Goal: Task Accomplishment & Management: Complete application form

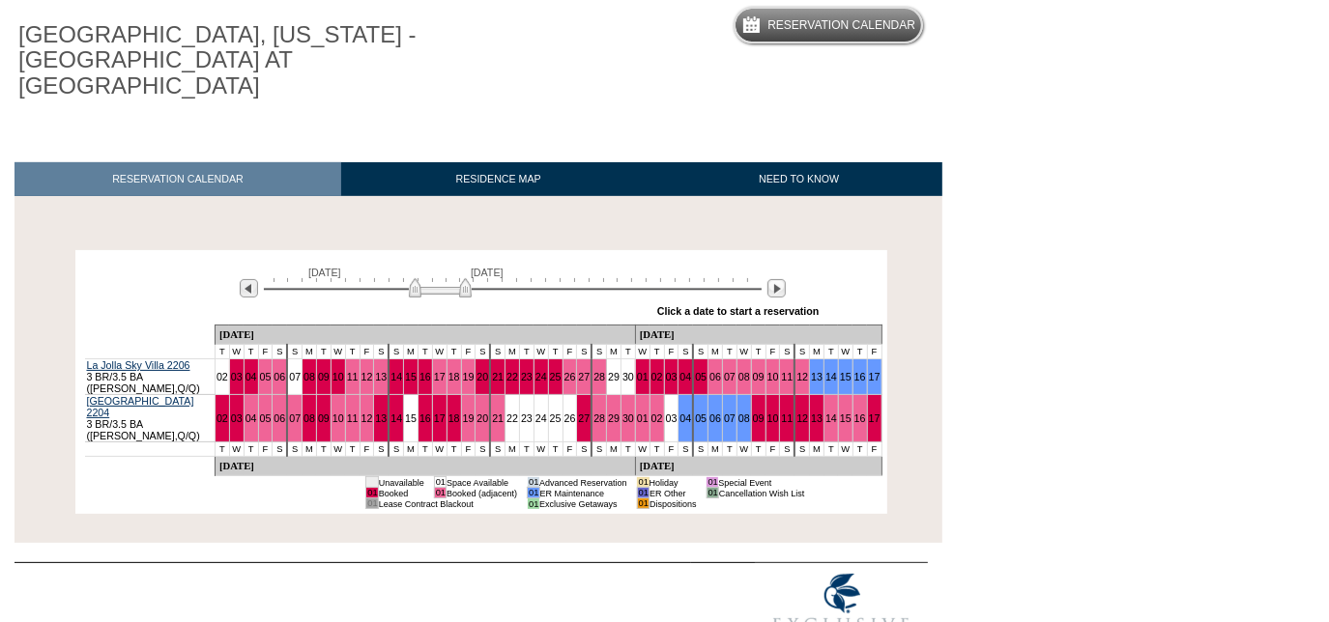
scroll to position [183, 0]
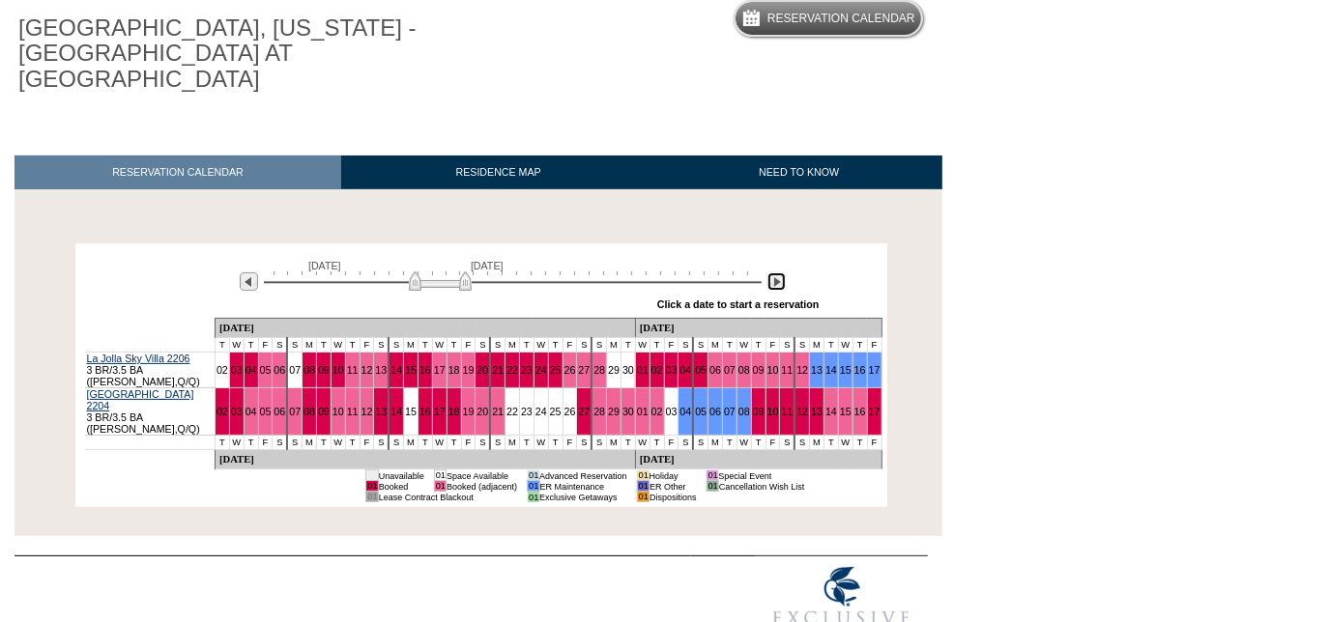
click at [782, 273] on img at bounding box center [776, 282] width 18 height 18
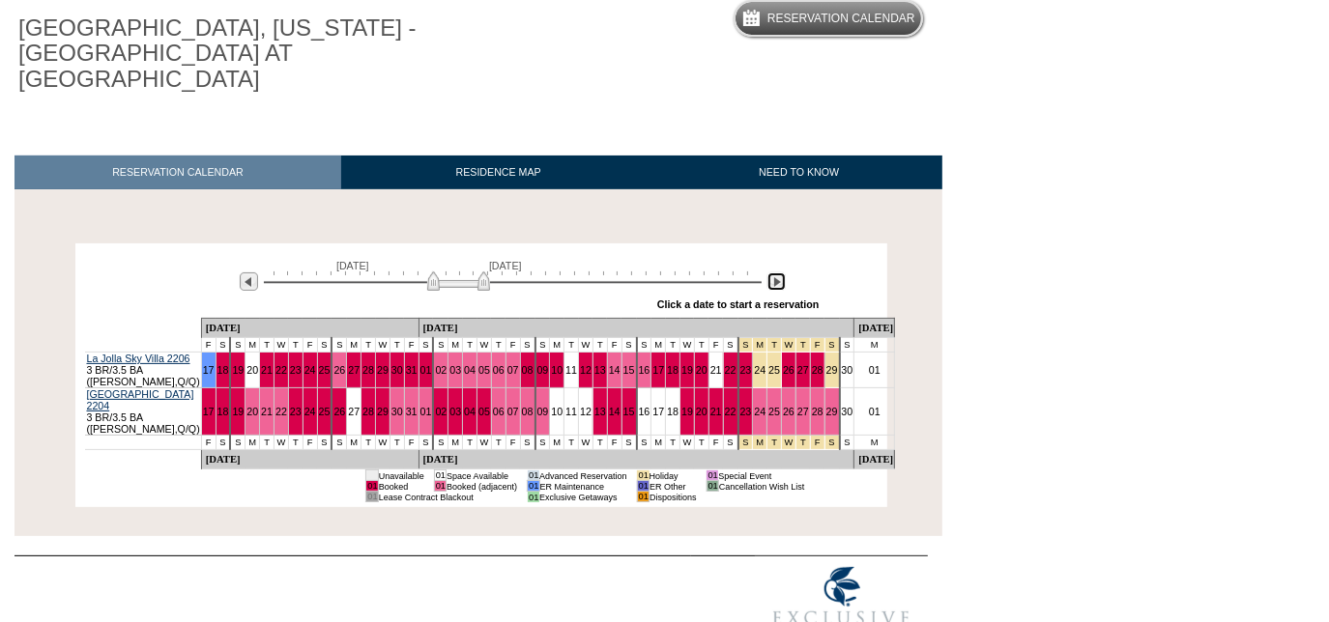
click at [782, 273] on img at bounding box center [776, 282] width 18 height 18
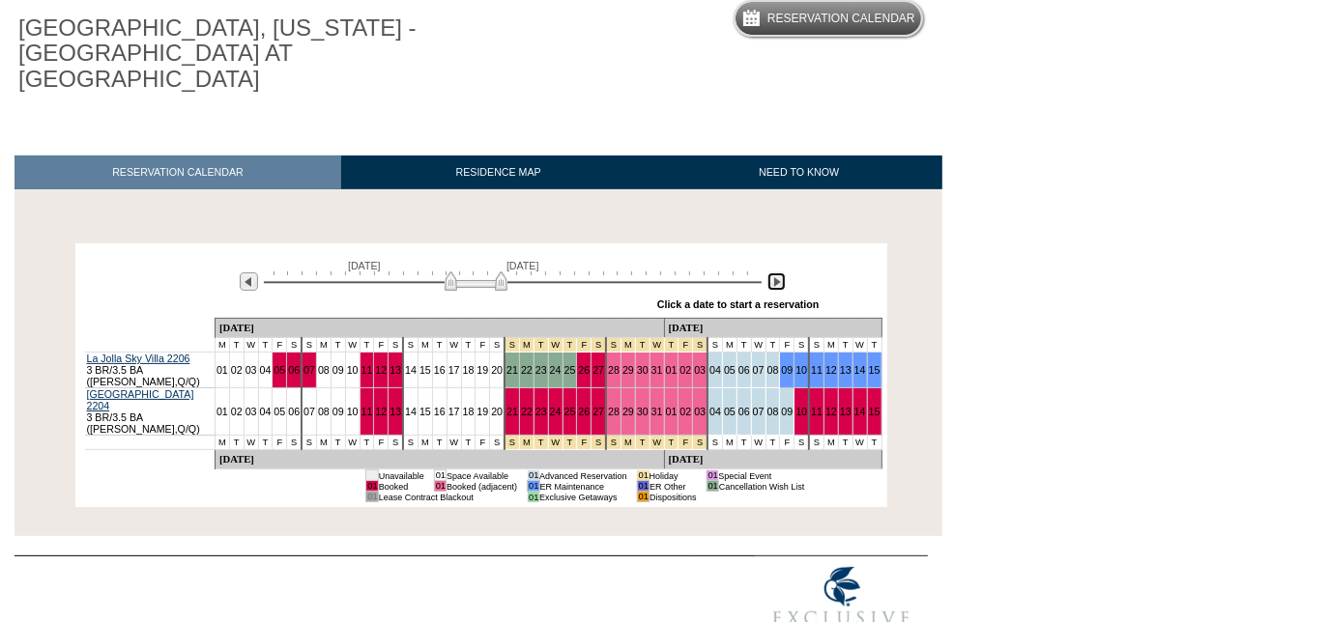
click at [783, 273] on img at bounding box center [776, 282] width 18 height 18
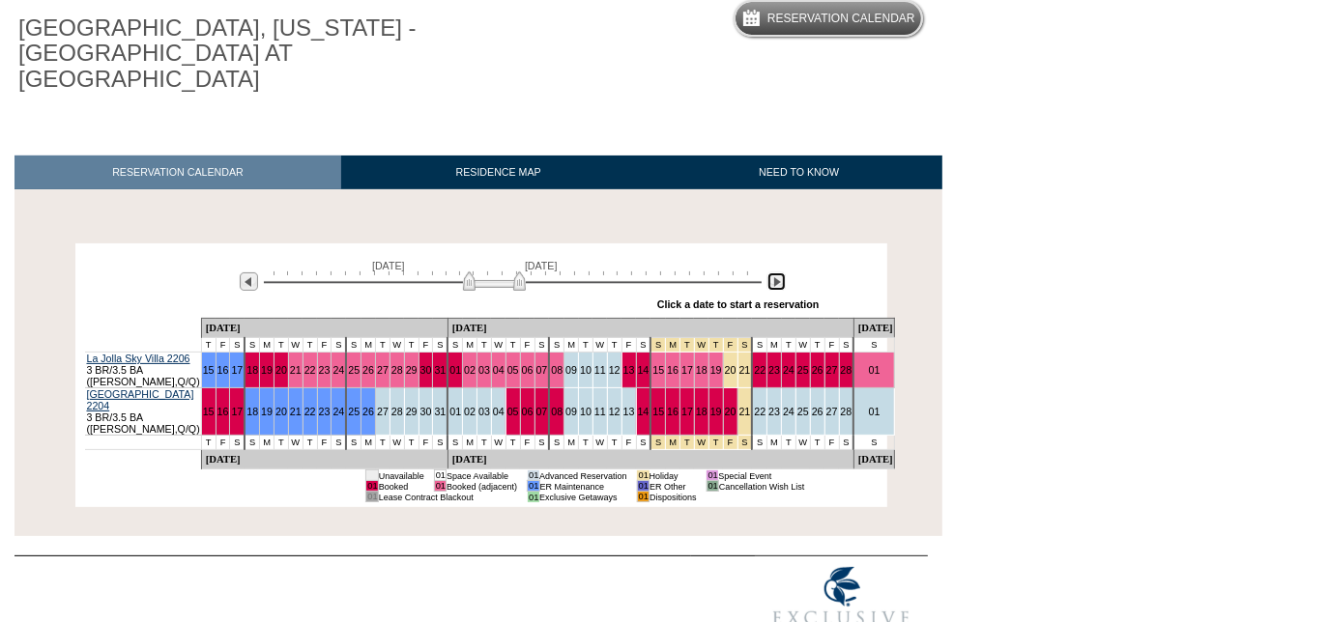
click at [785, 273] on img at bounding box center [776, 282] width 18 height 18
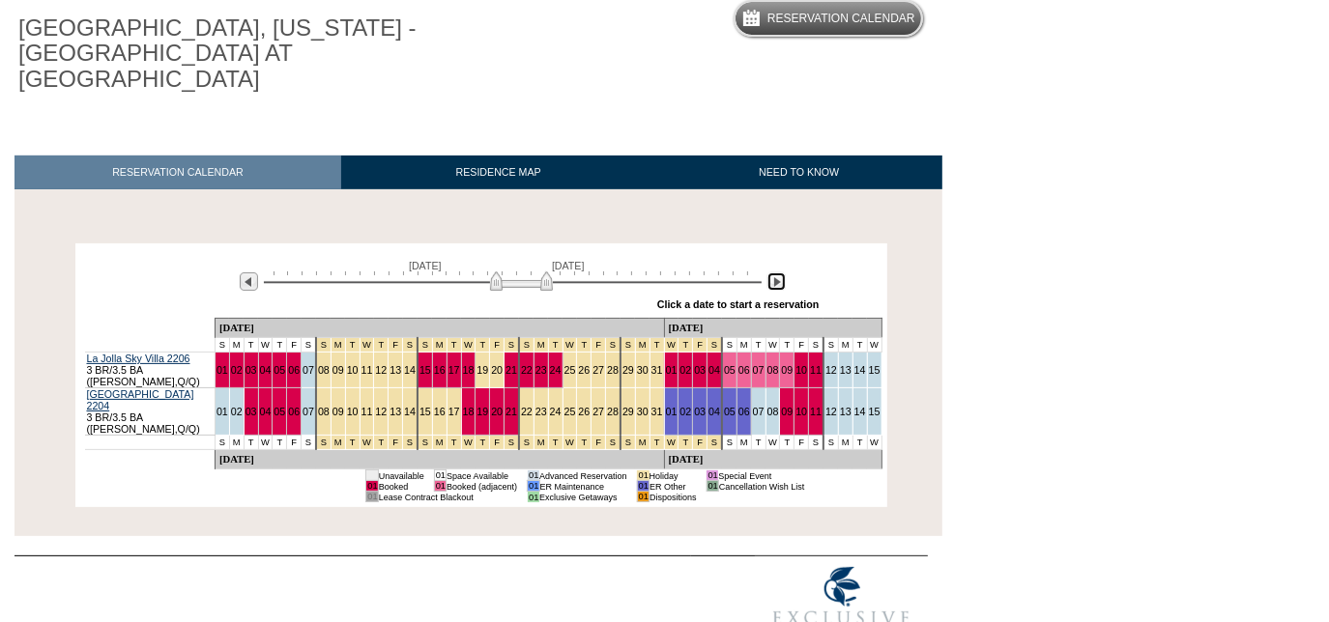
click at [543, 272] on img at bounding box center [521, 281] width 63 height 19
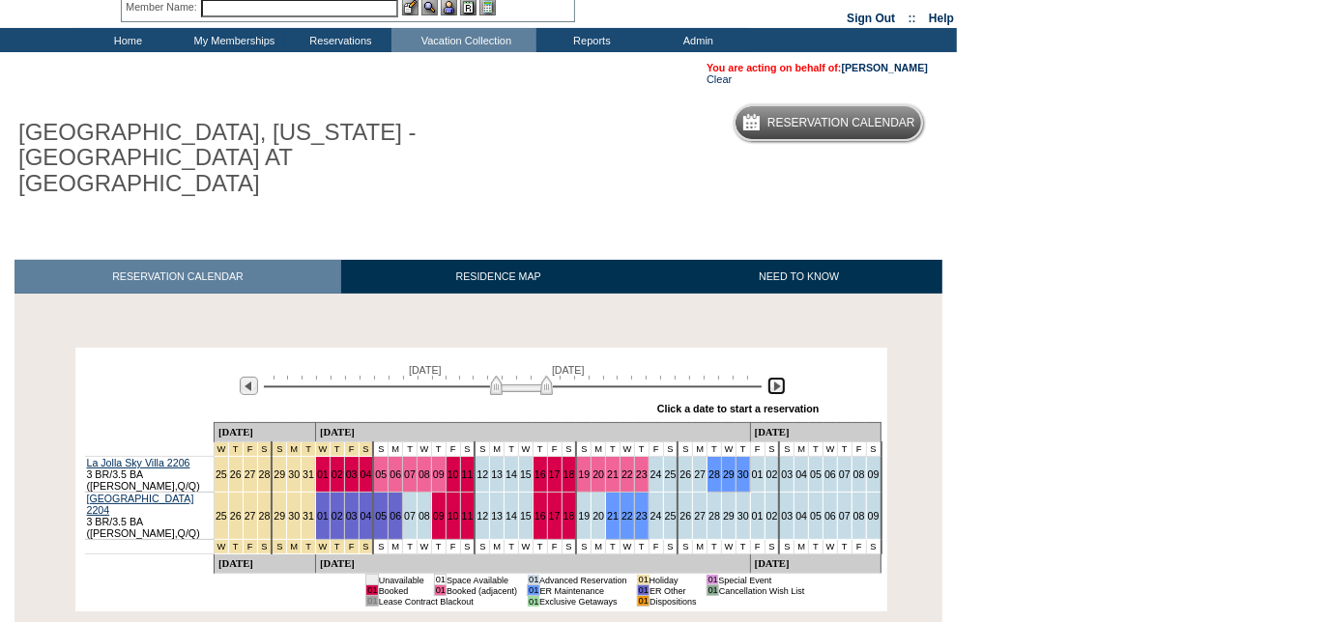
scroll to position [0, 0]
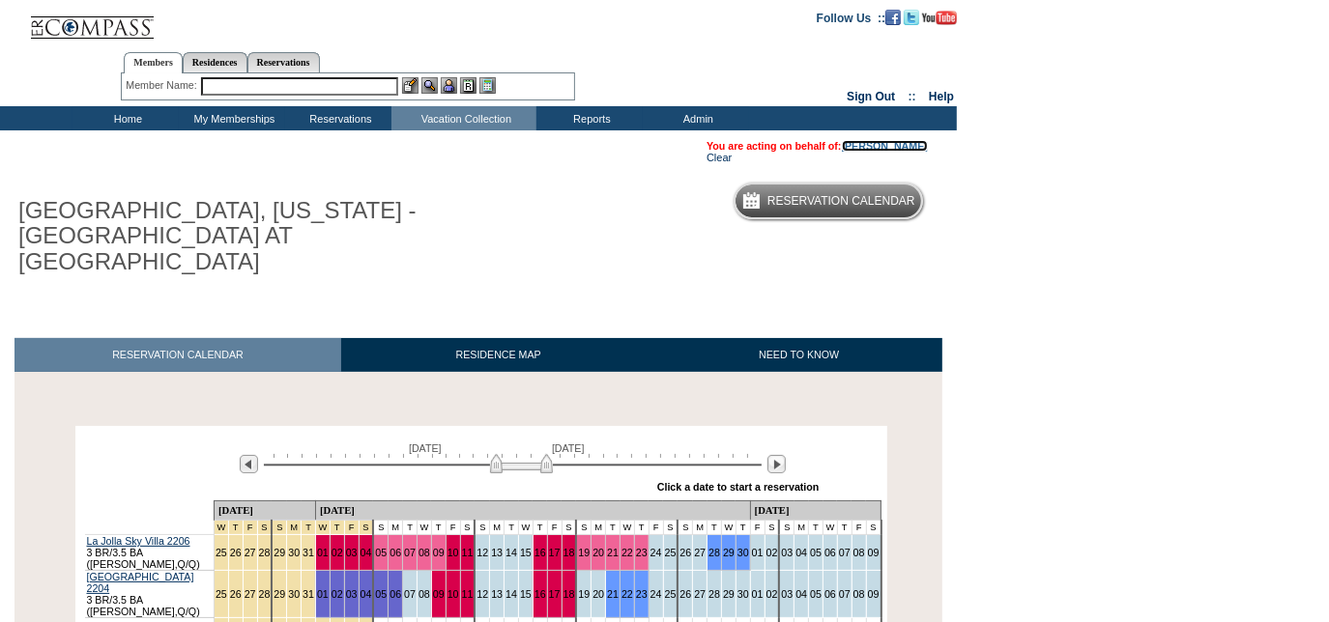
click at [866, 150] on link "[PERSON_NAME]" at bounding box center [885, 146] width 86 height 12
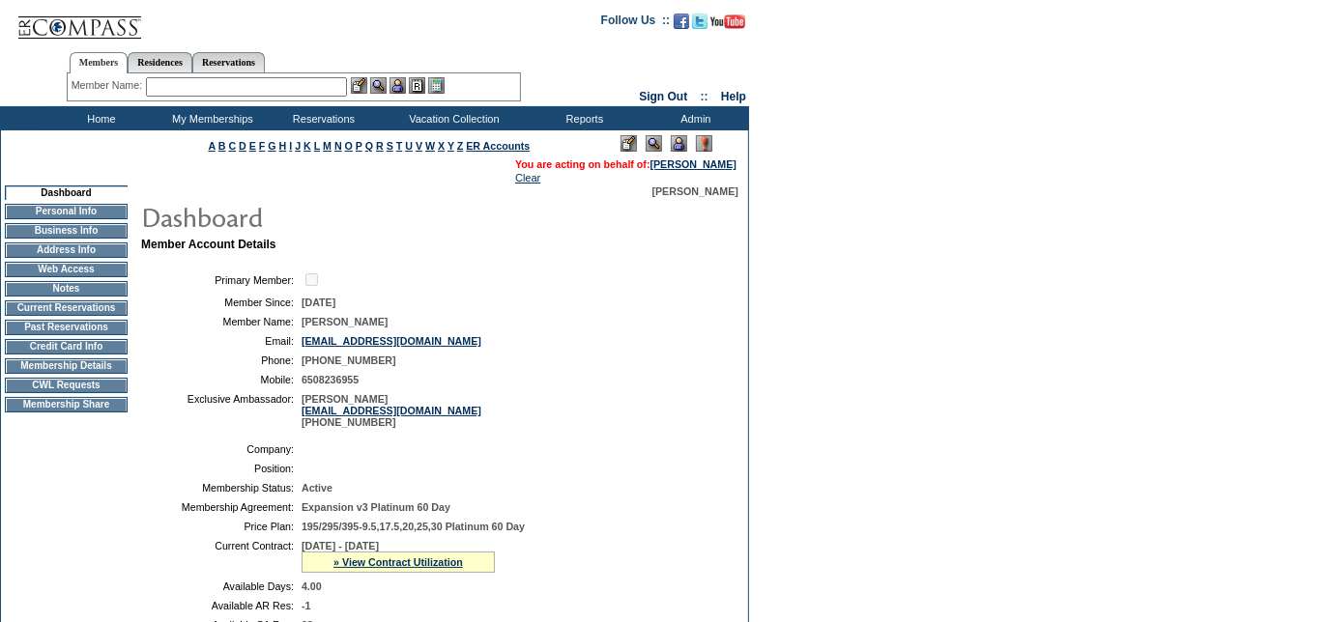
click at [66, 374] on td "Membership Details" at bounding box center [66, 366] width 123 height 15
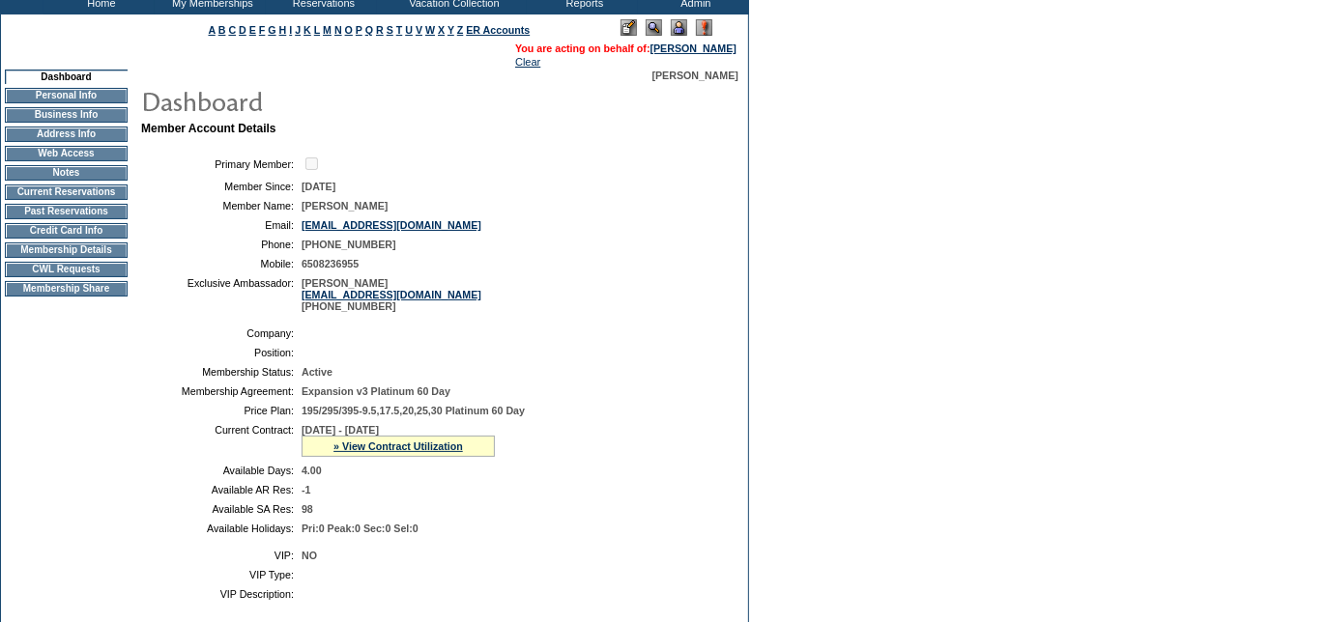
scroll to position [568, 0]
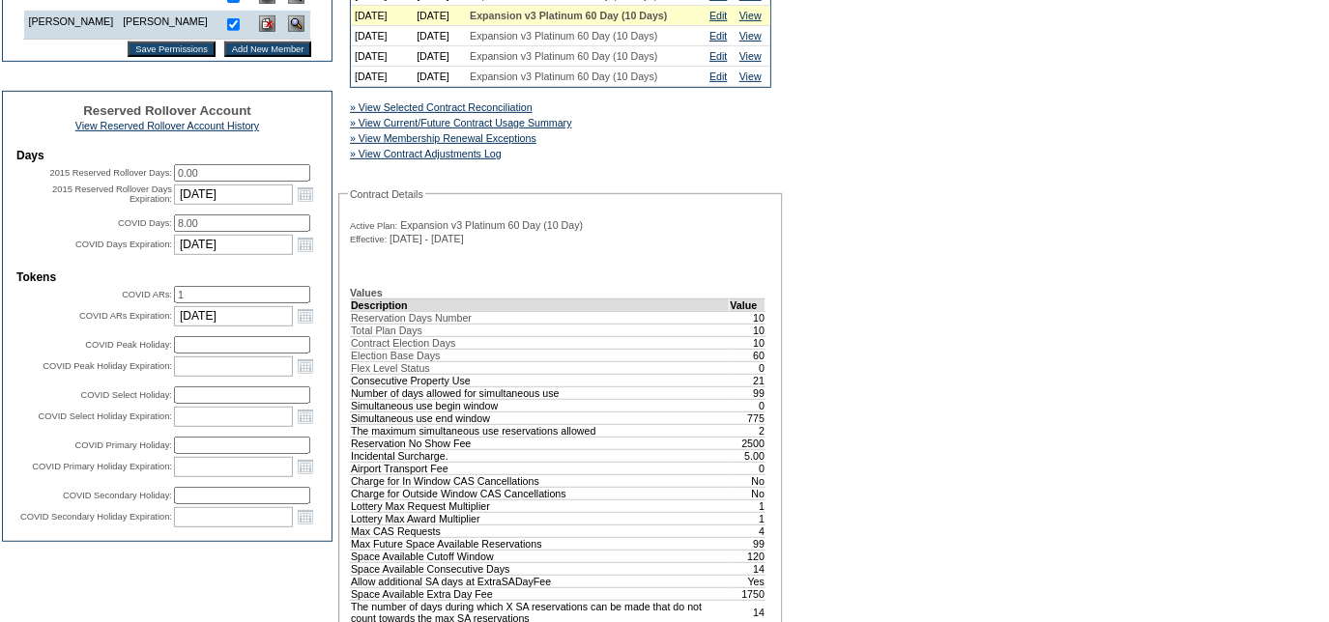
scroll to position [615, 0]
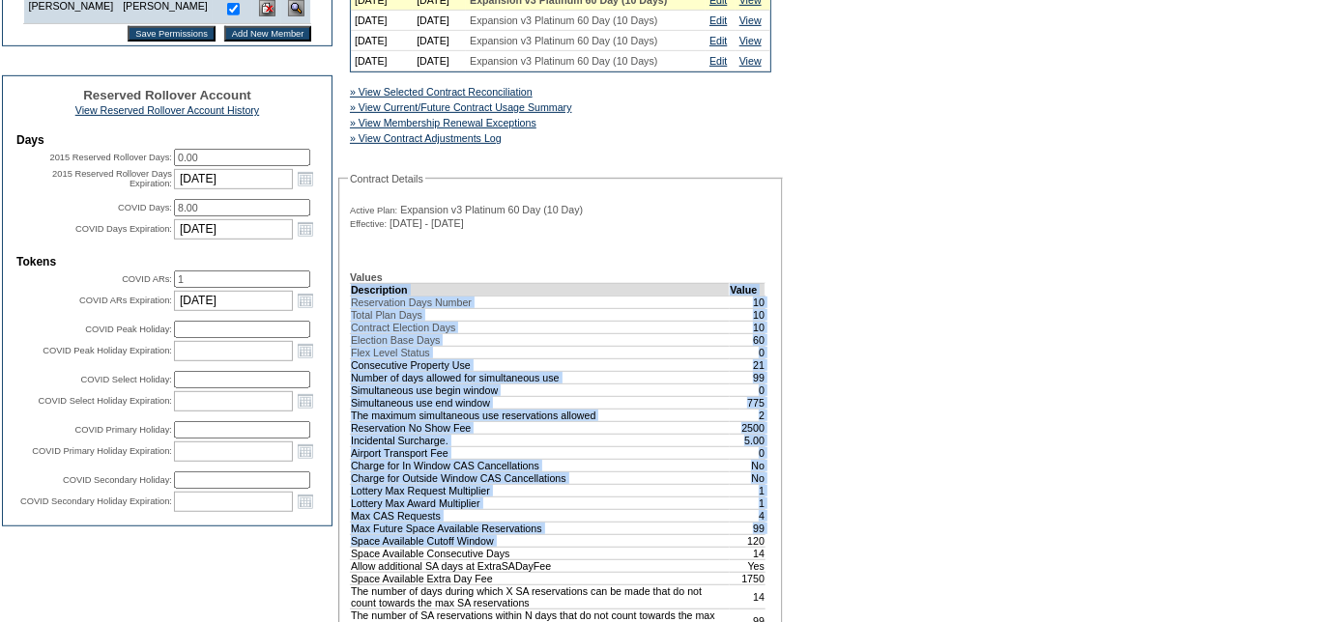
drag, startPoint x: 732, startPoint y: 602, endPoint x: 768, endPoint y: 599, distance: 36.8
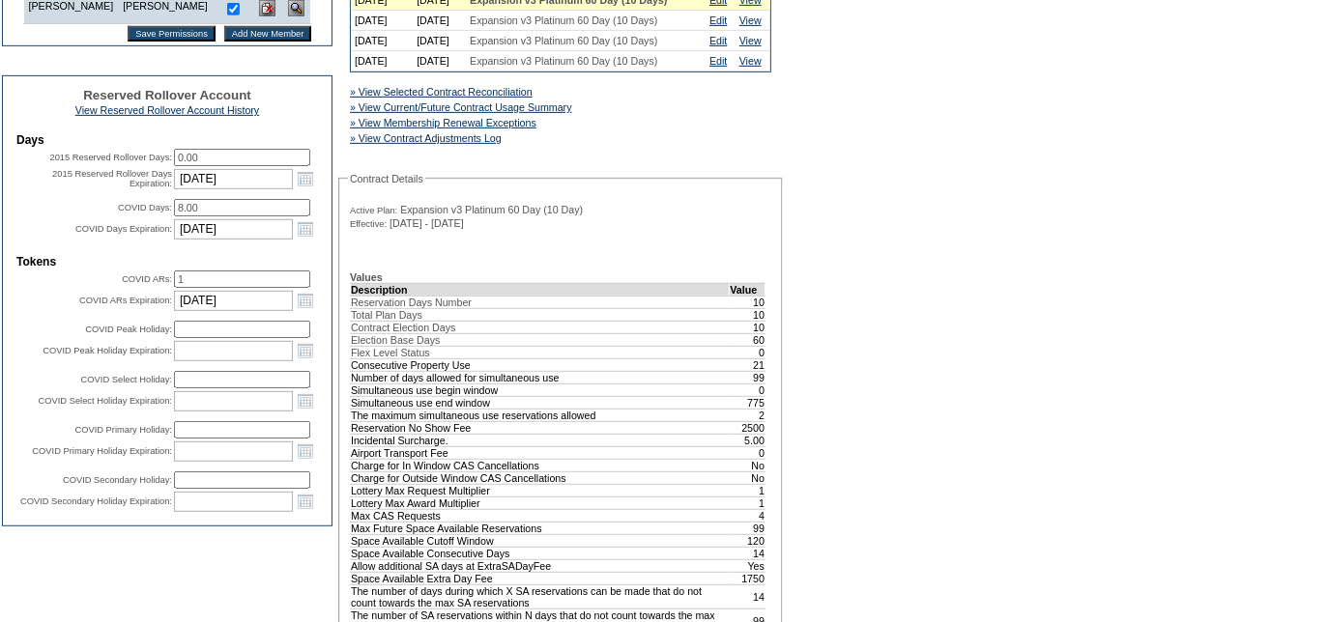
click at [618, 472] on td "Charge for In Window CAS Cancellations" at bounding box center [540, 465] width 379 height 13
click at [184, 288] on input "1" at bounding box center [242, 279] width 136 height 17
drag, startPoint x: 184, startPoint y: 307, endPoint x: 149, endPoint y: 309, distance: 34.9
click at [149, 288] on tr "COVID ARs: 1" at bounding box center [167, 279] width 302 height 17
drag, startPoint x: 149, startPoint y: 309, endPoint x: 189, endPoint y: 299, distance: 42.0
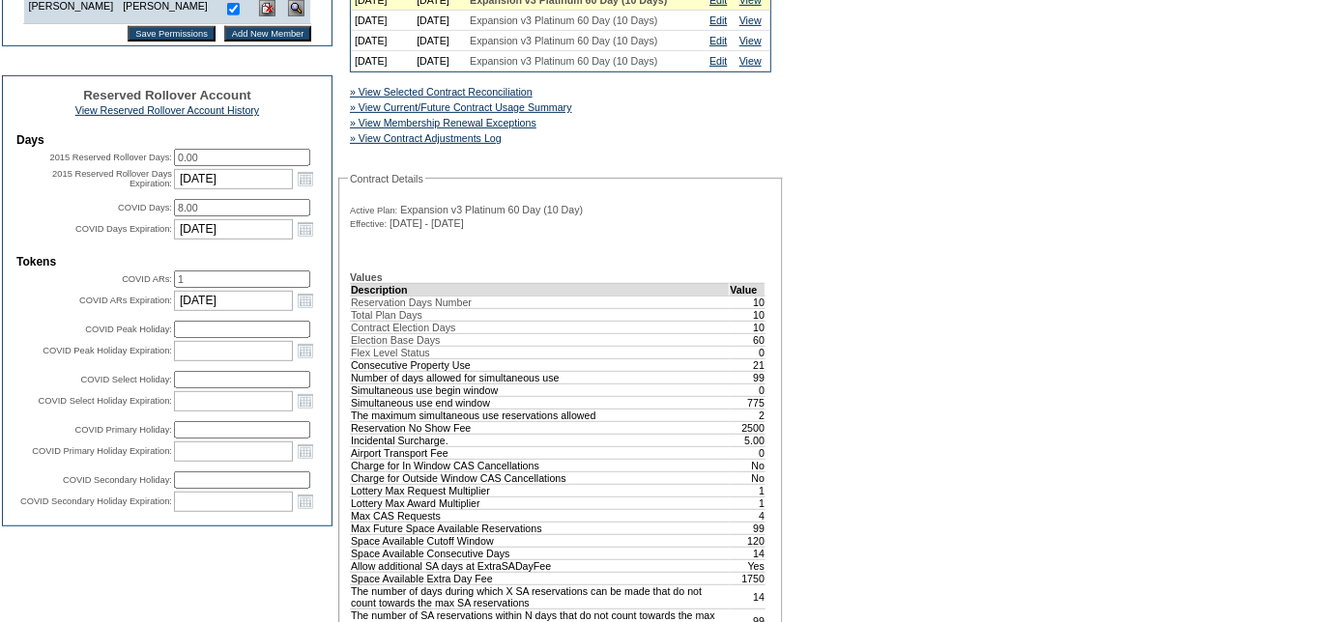
click at [189, 269] on td "Tokens" at bounding box center [167, 262] width 302 height 14
drag, startPoint x: 191, startPoint y: 311, endPoint x: 159, endPoint y: 304, distance: 33.6
click at [159, 288] on tr "COVID ARs: 1" at bounding box center [167, 279] width 302 height 17
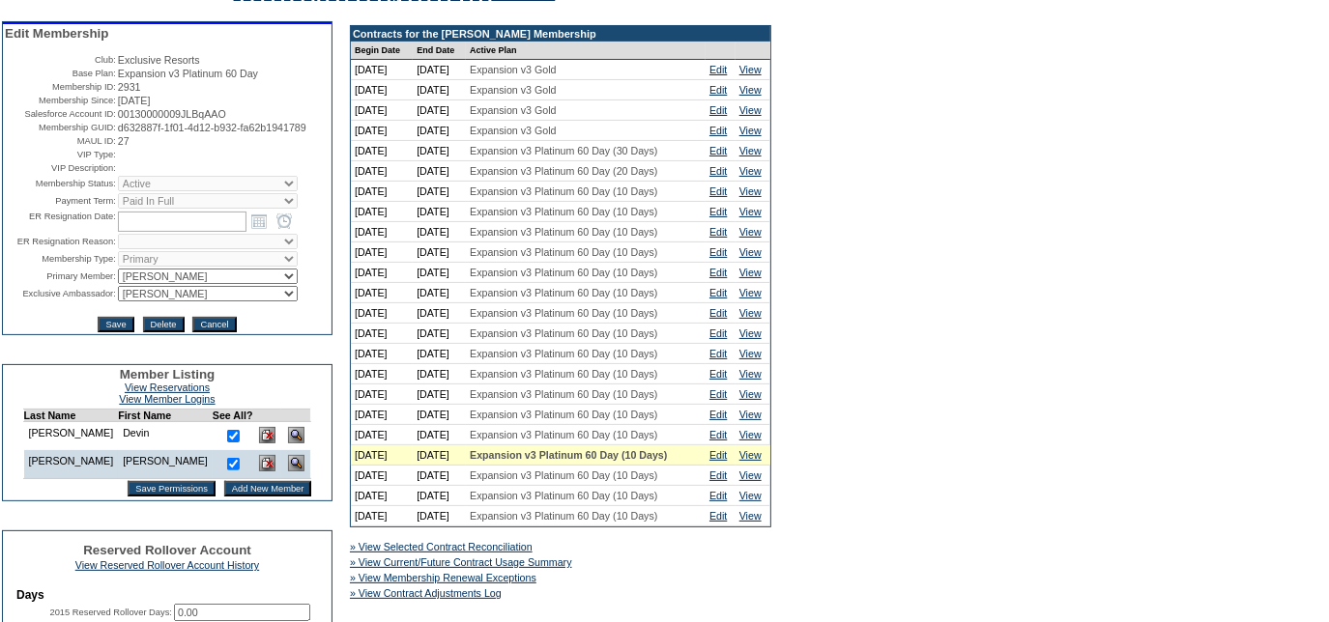
scroll to position [0, 0]
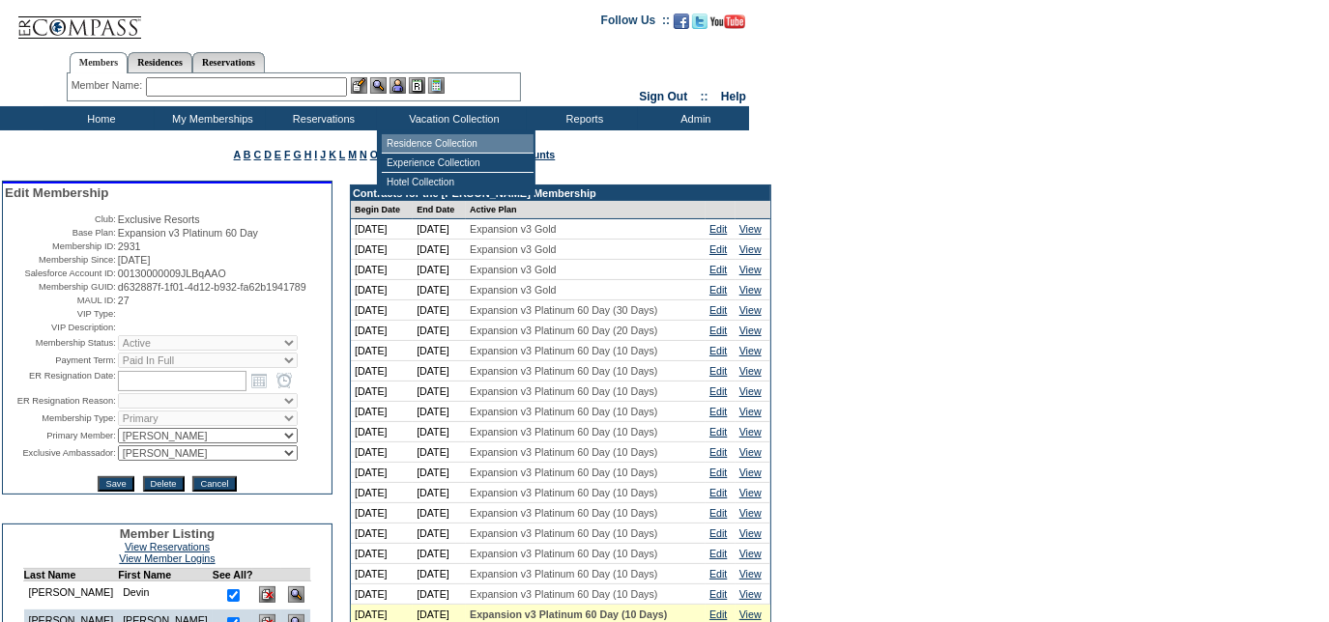
click at [461, 147] on td "Residence Collection" at bounding box center [458, 143] width 152 height 19
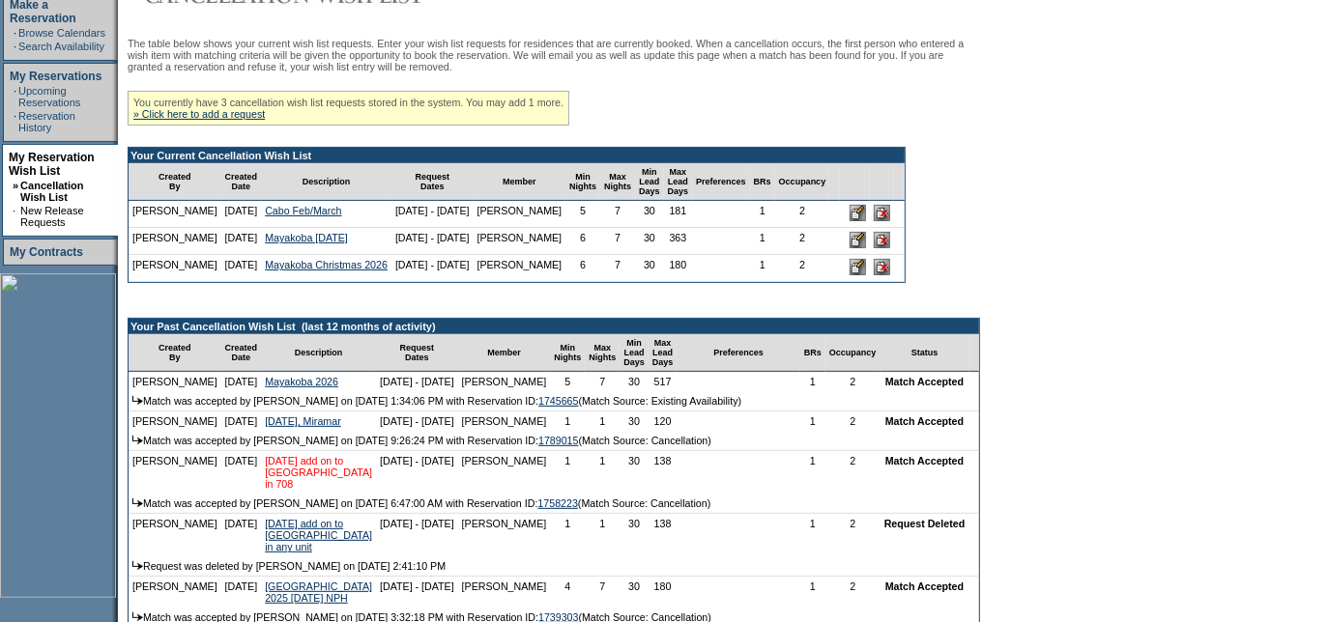
scroll to position [351, 0]
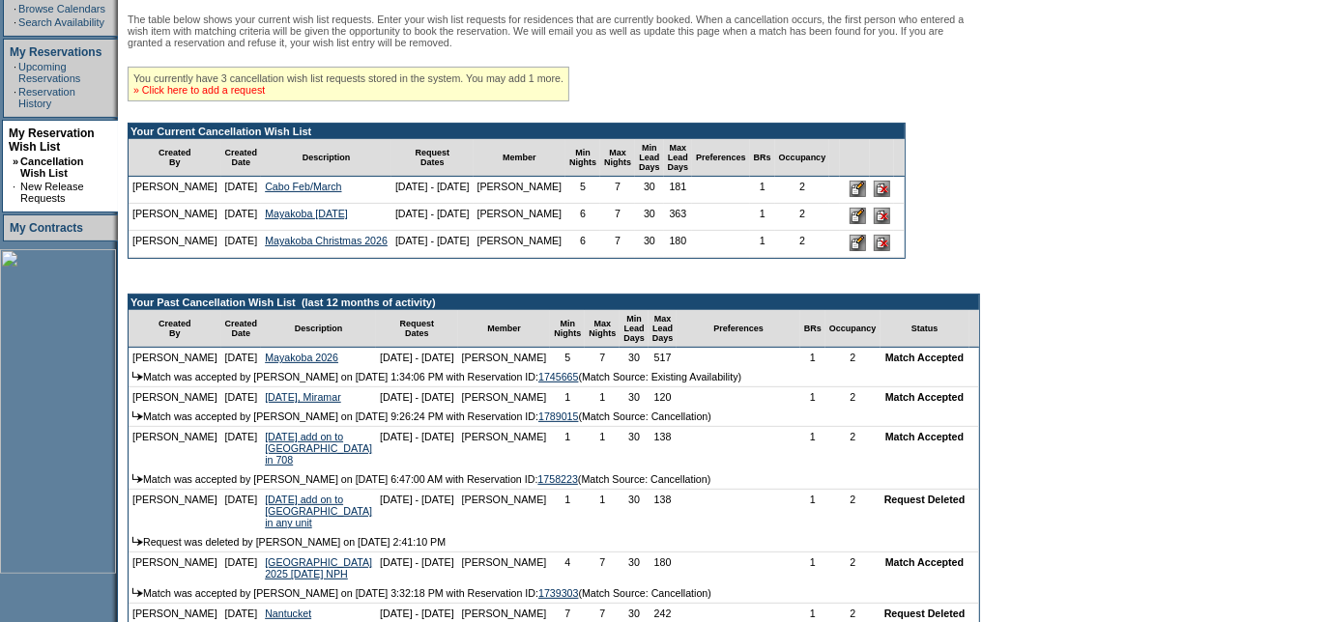
click at [233, 88] on link "» Click here to add a request" at bounding box center [198, 90] width 131 height 12
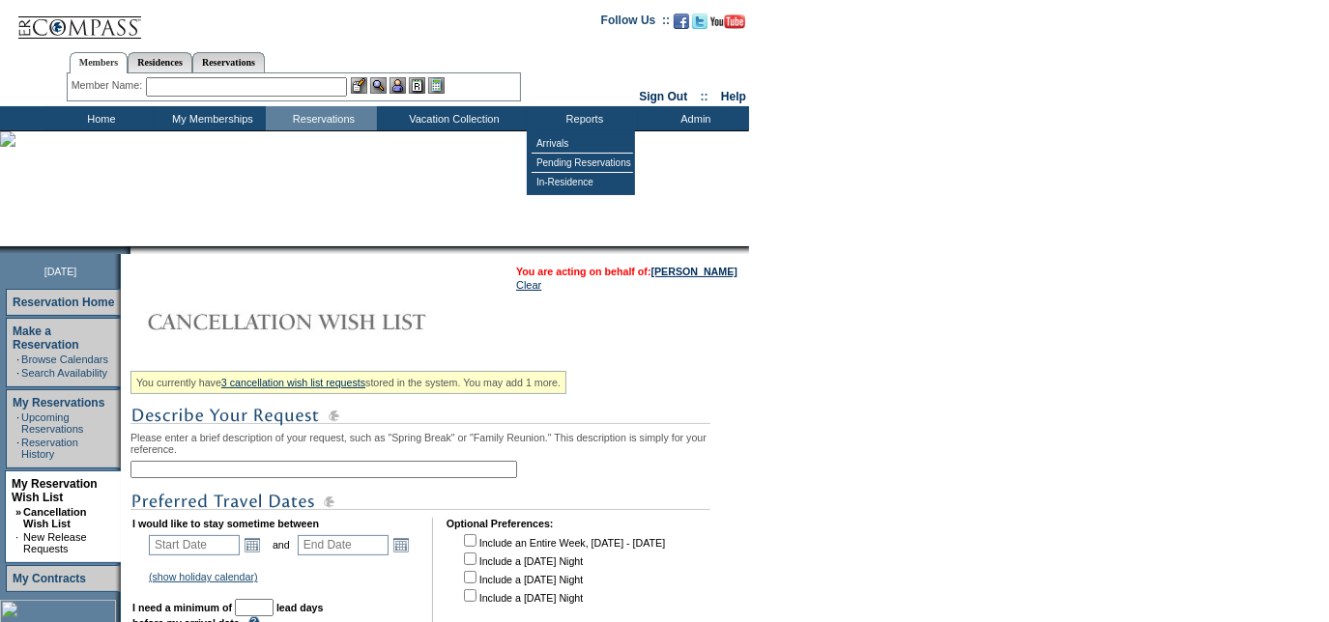
click at [374, 478] on input "text" at bounding box center [323, 469] width 387 height 17
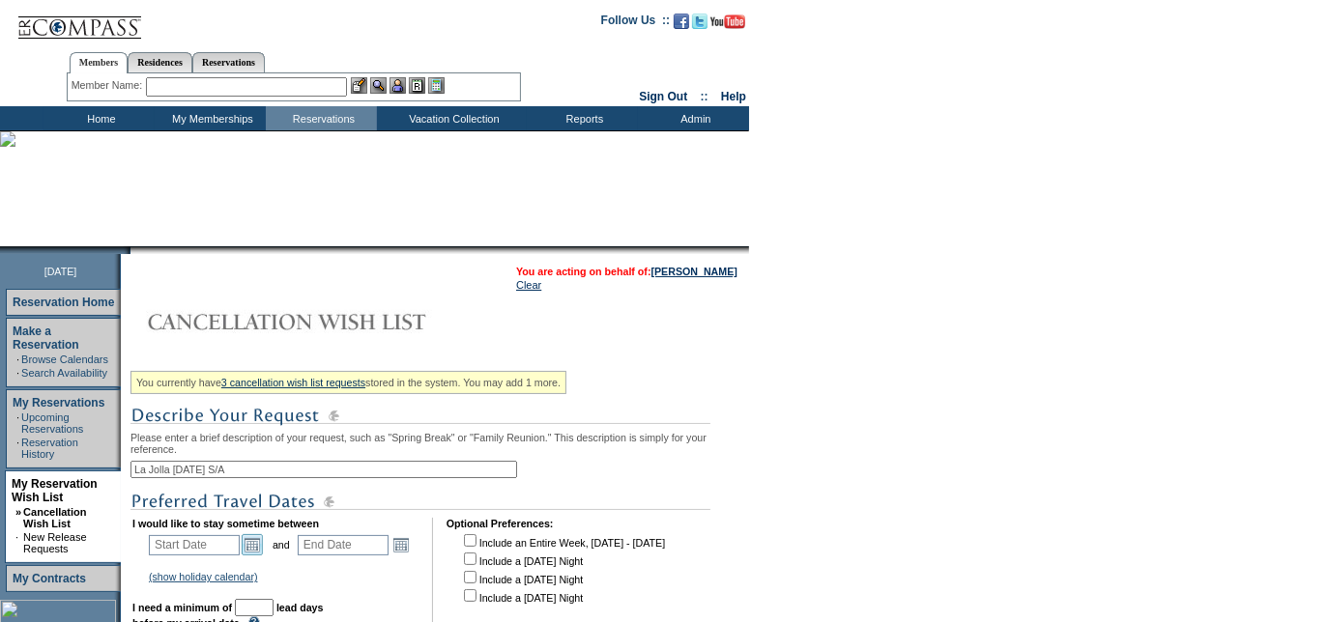
type input "La Jolla [DATE] S/A"
click at [256, 550] on link "Open the calendar popup." at bounding box center [252, 545] width 21 height 21
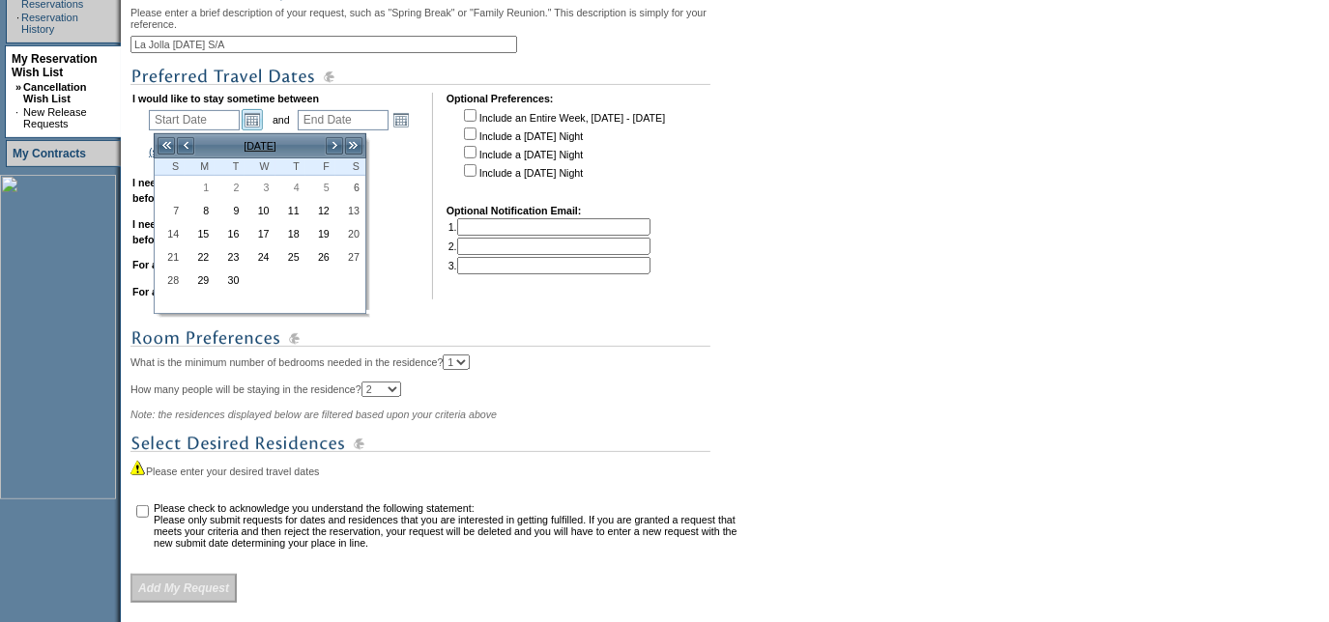
scroll to position [439, 0]
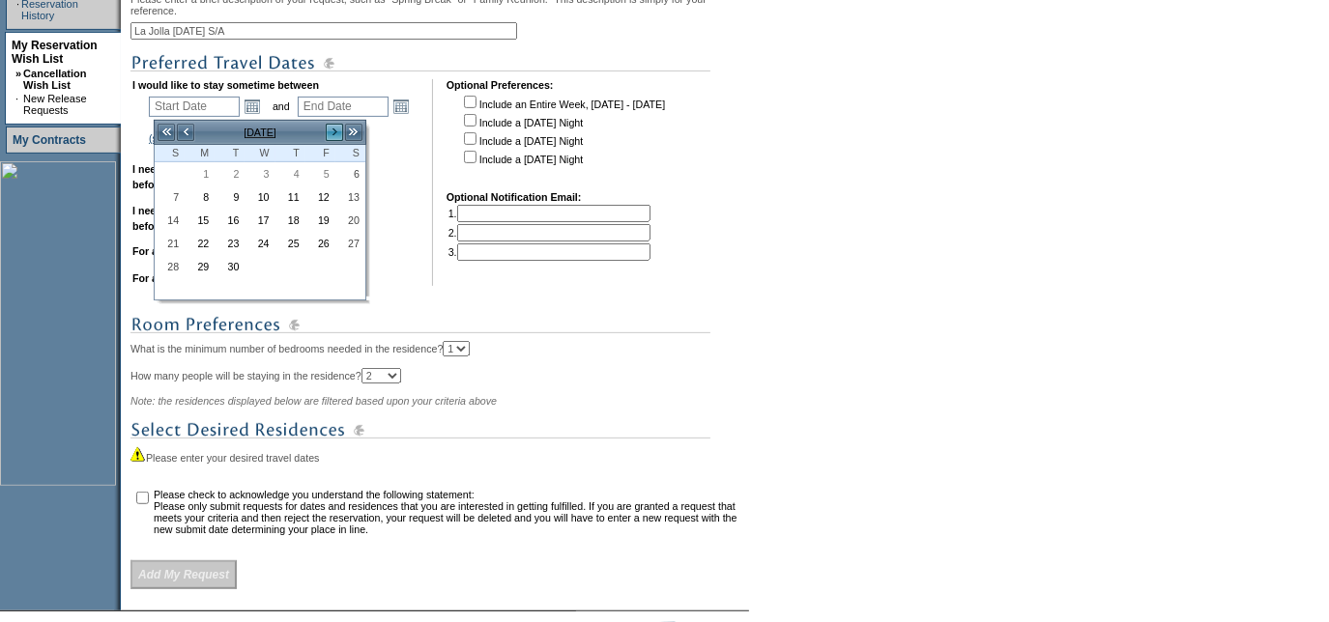
click at [328, 130] on link ">" at bounding box center [334, 132] width 19 height 19
click at [334, 131] on link ">" at bounding box center [334, 132] width 19 height 19
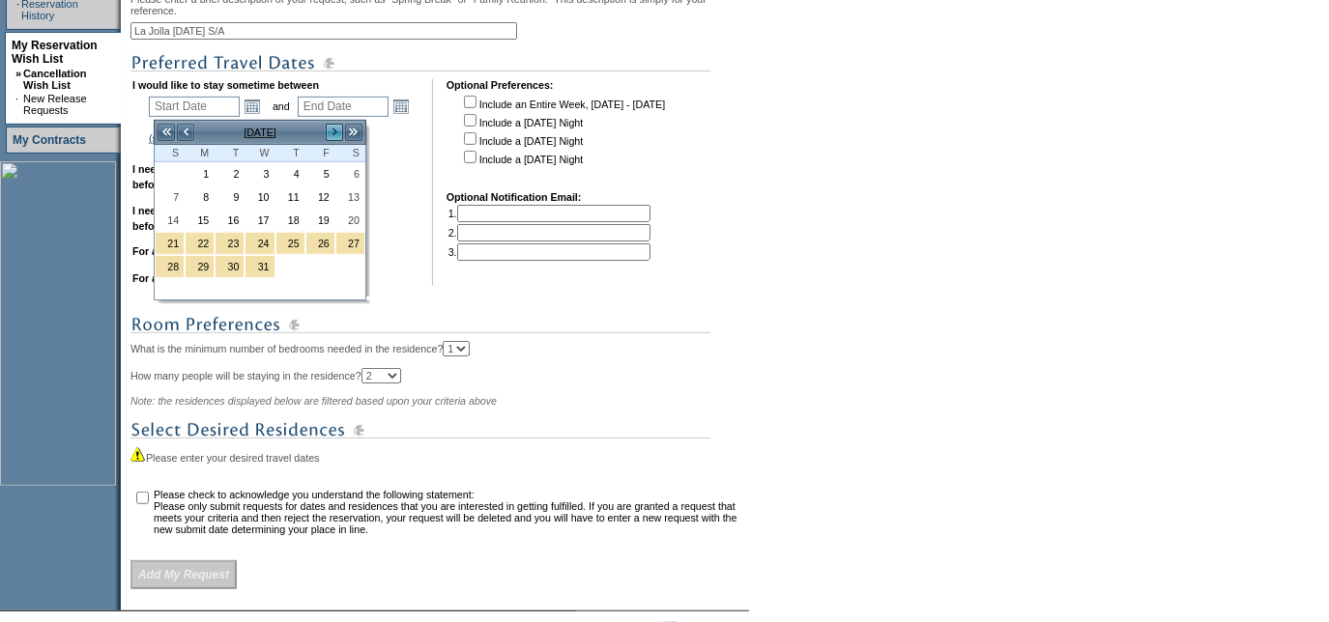
click at [334, 131] on link ">" at bounding box center [334, 132] width 19 height 19
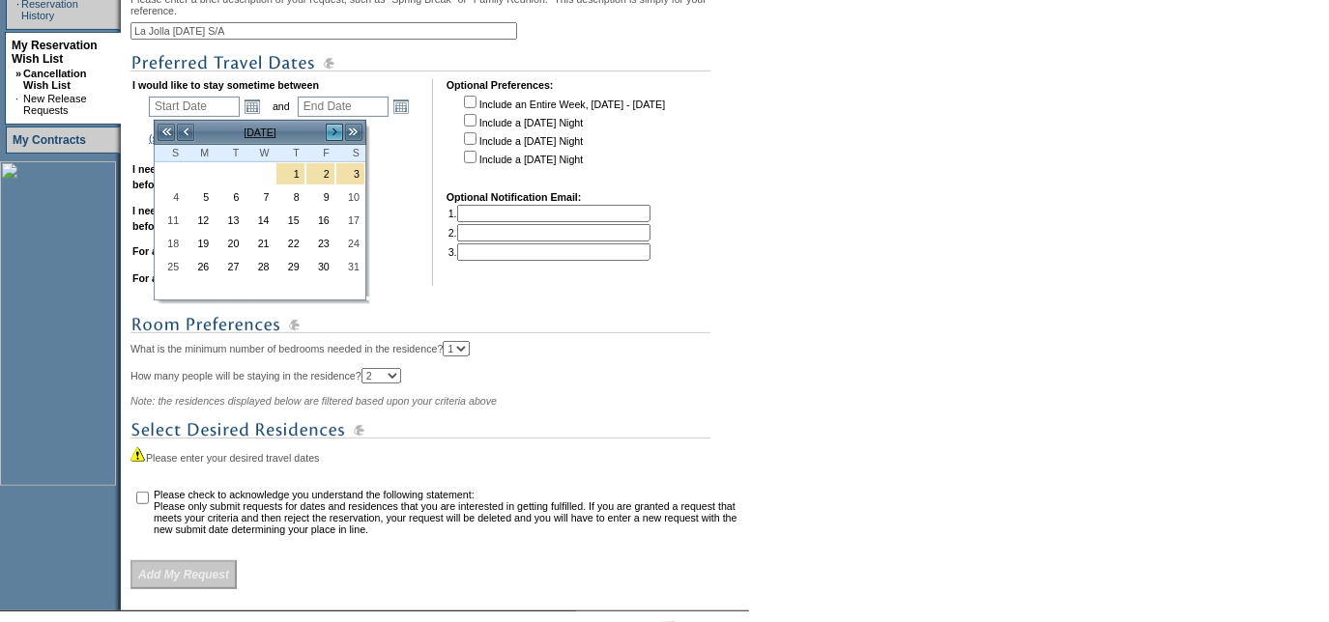
click at [334, 131] on link ">" at bounding box center [334, 132] width 19 height 19
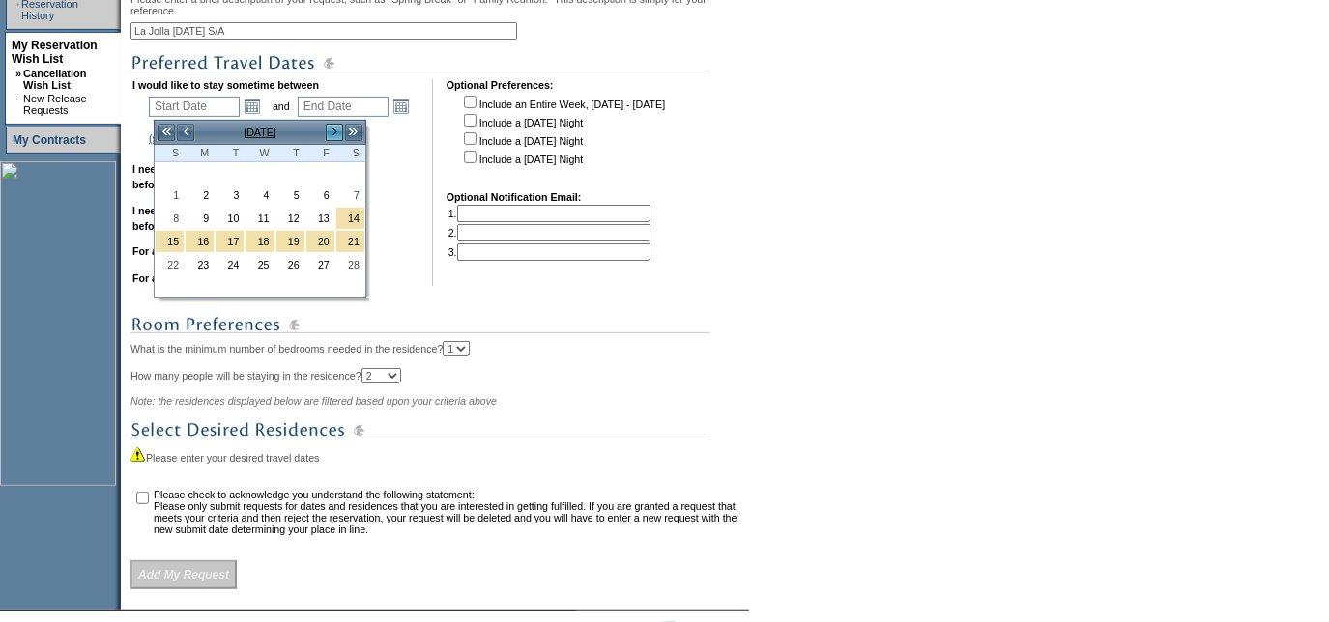
click at [334, 131] on link ">" at bounding box center [334, 132] width 19 height 19
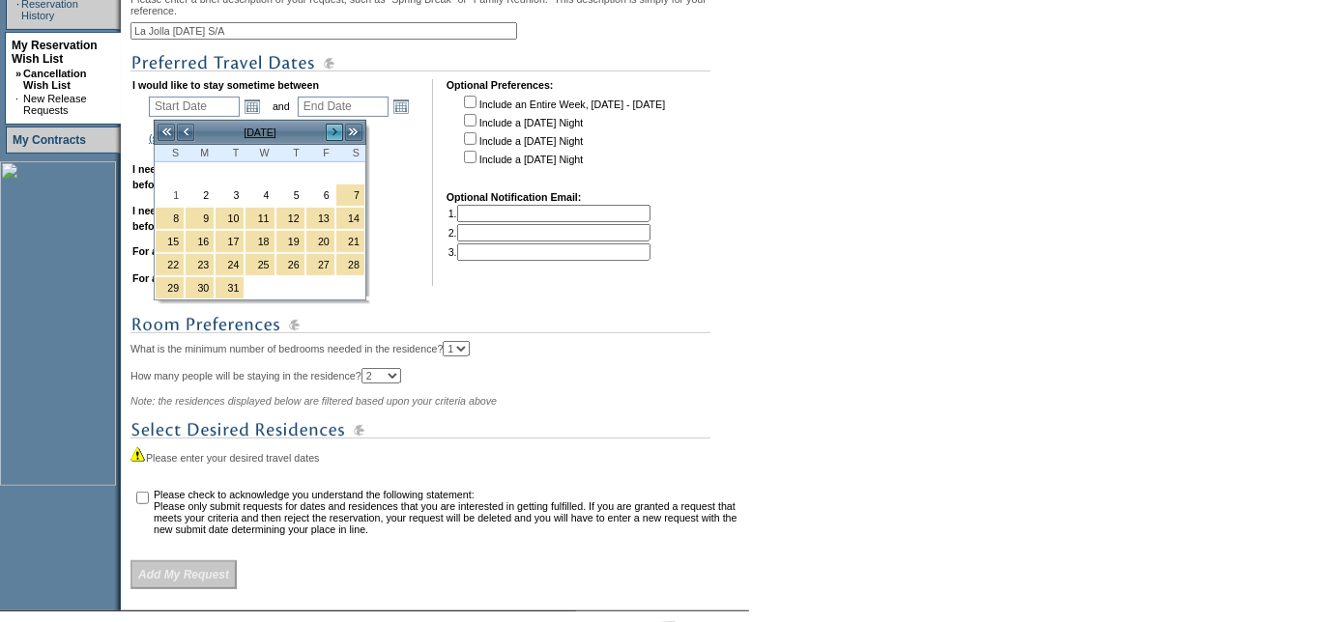
click at [334, 131] on link ">" at bounding box center [334, 132] width 19 height 19
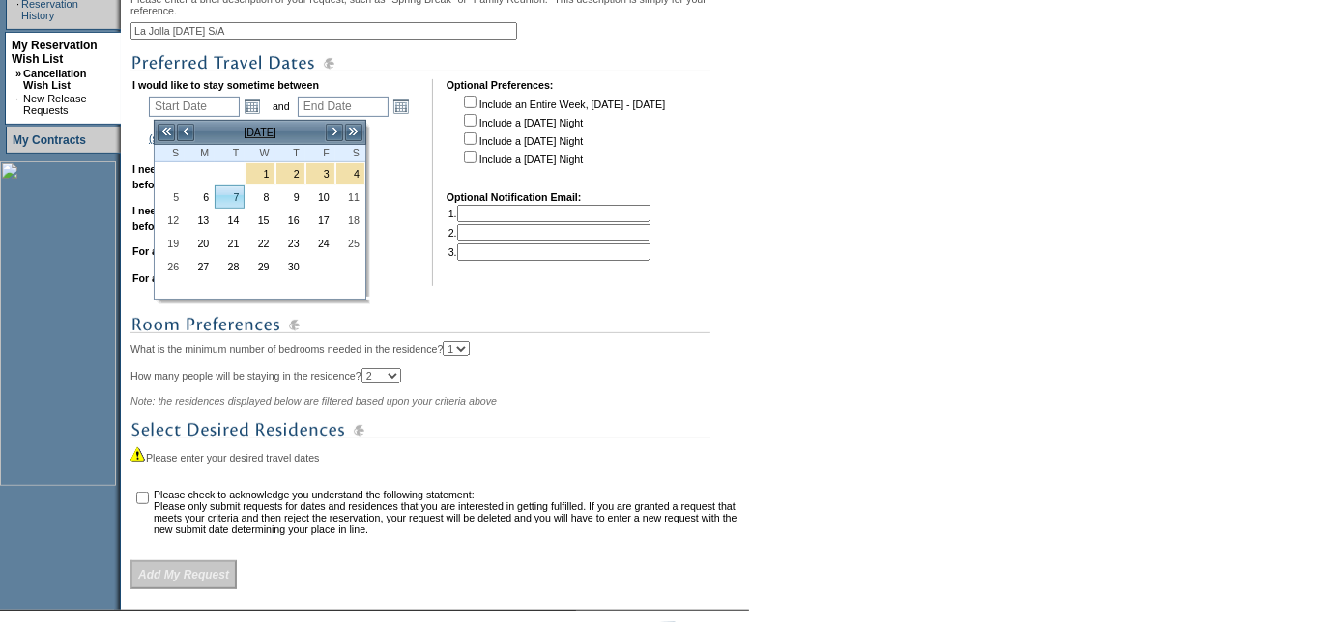
click at [240, 193] on link "7" at bounding box center [230, 197] width 28 height 21
type input "2026-04-07"
type input "2026-04-08"
type input "4/7/2026"
type input "4/8/2026"
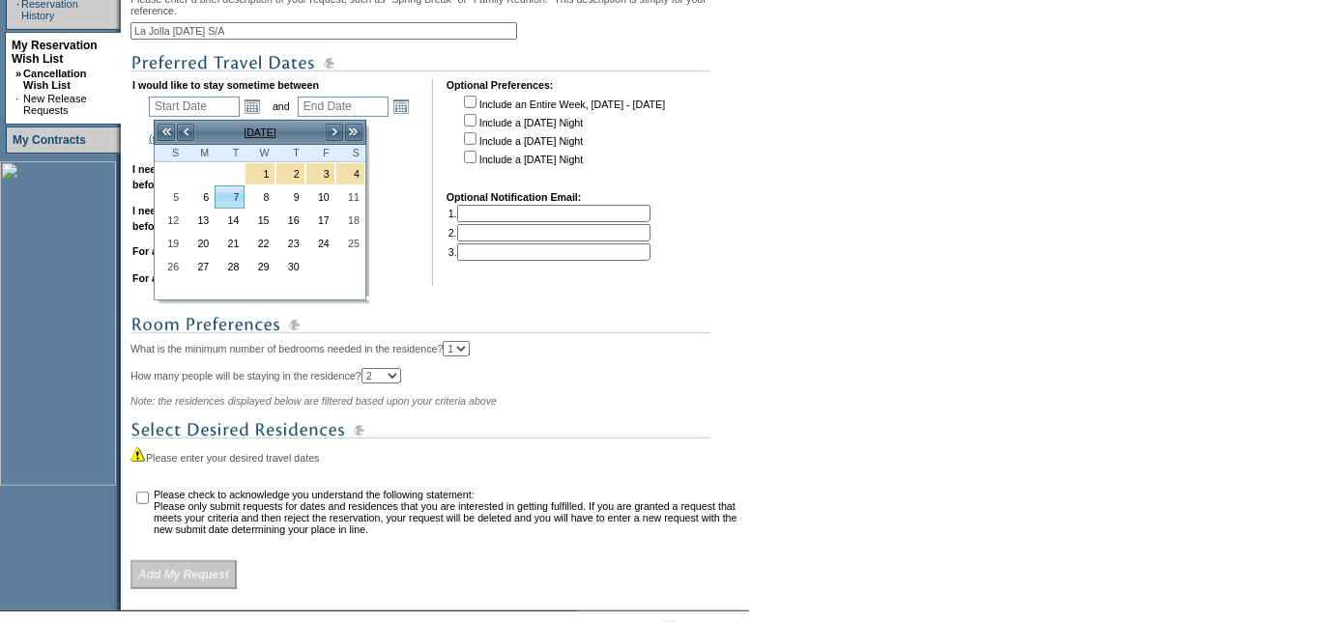
type input "218"
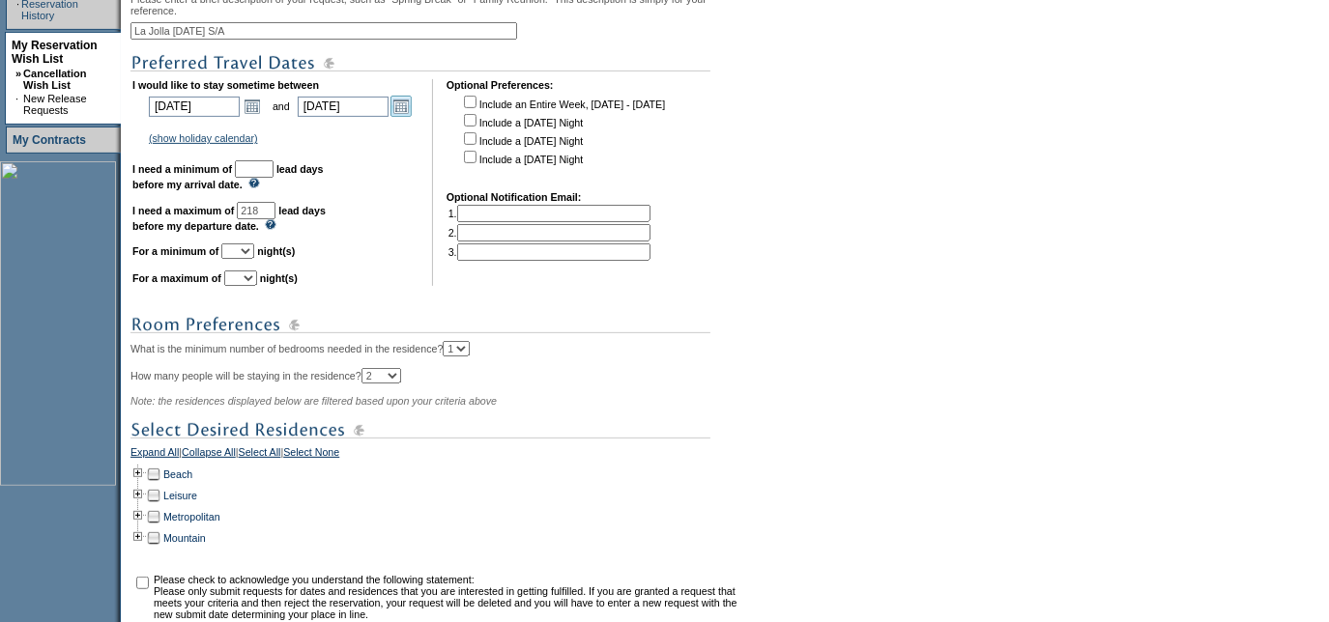
click at [404, 103] on link "Open the calendar popup." at bounding box center [400, 106] width 21 height 21
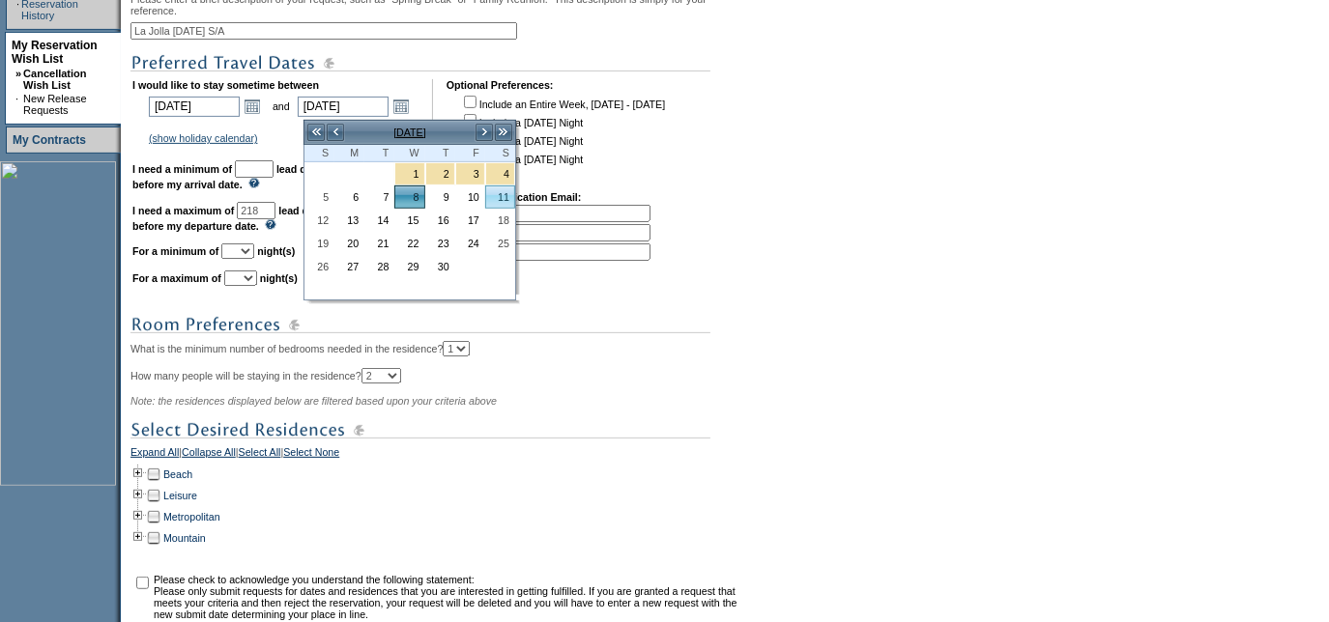
click at [509, 199] on link "11" at bounding box center [500, 197] width 28 height 21
type input "2026-04-11"
type input "4/11/2026"
type input "221"
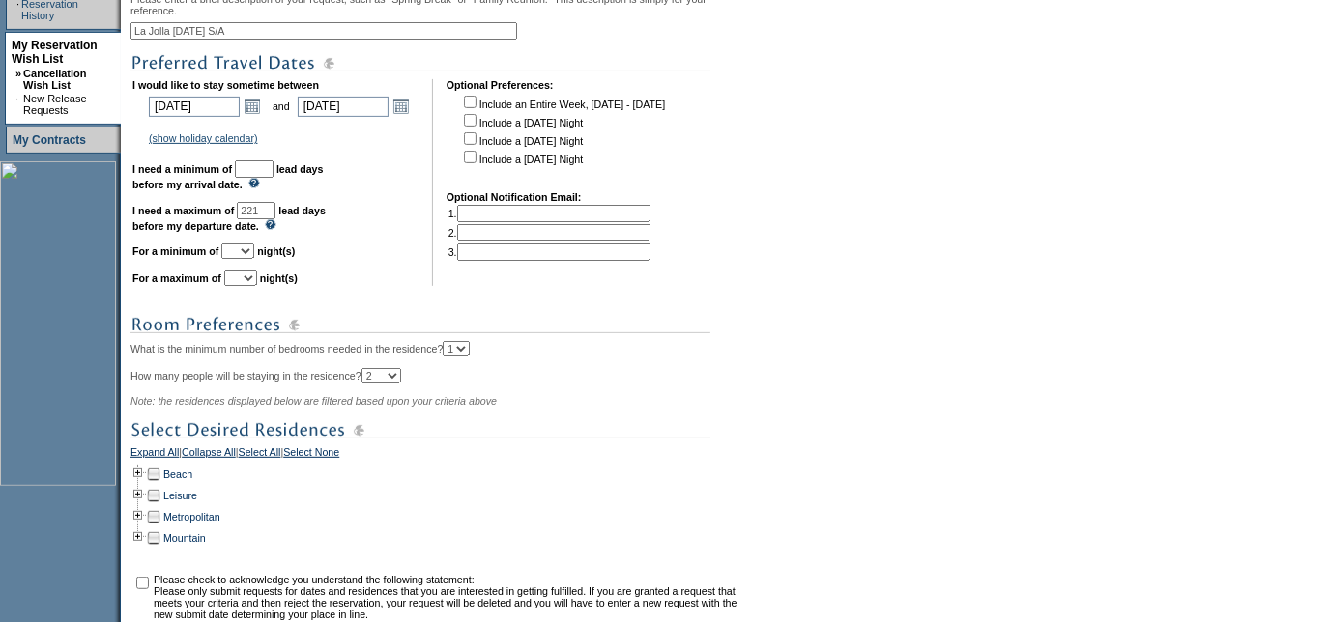
click at [274, 169] on input "text" at bounding box center [254, 168] width 39 height 17
type input "30"
type input "121"
click at [410, 101] on link "Open the calendar popup." at bounding box center [400, 106] width 21 height 21
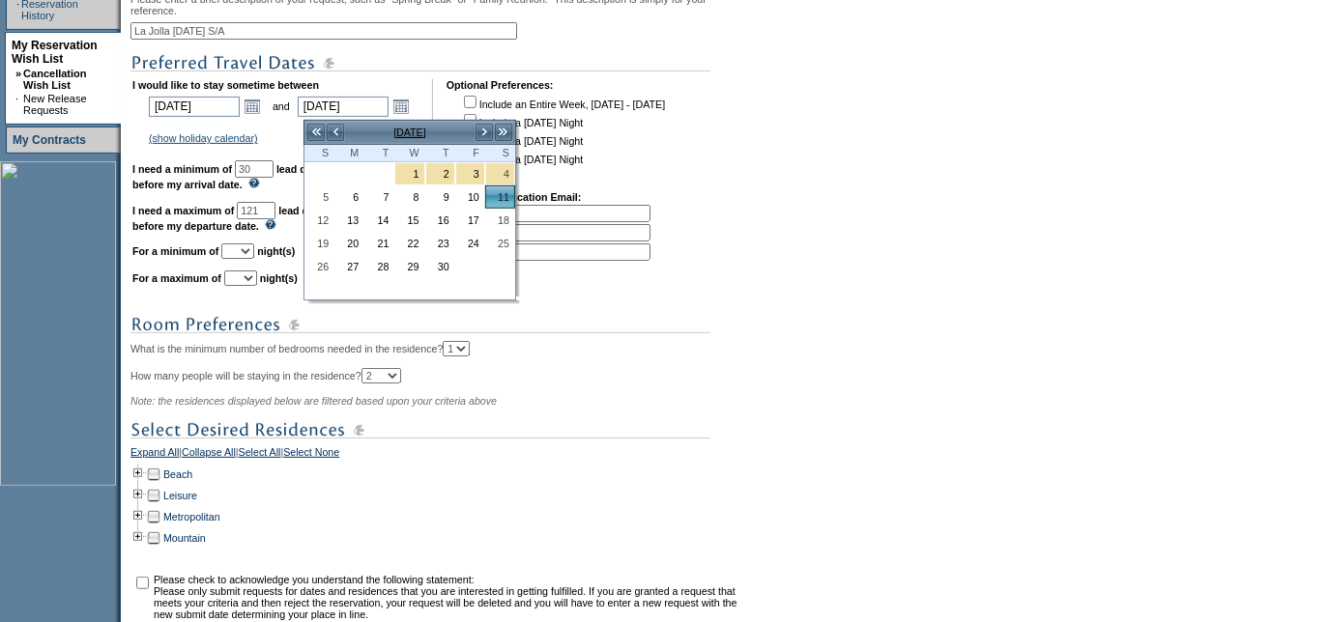
click at [263, 97] on td "2026-04-07 4/7/2026 Open the calendar popup. << < April 2026 > >> S M T W T F S…" at bounding box center [207, 106] width 122 height 27
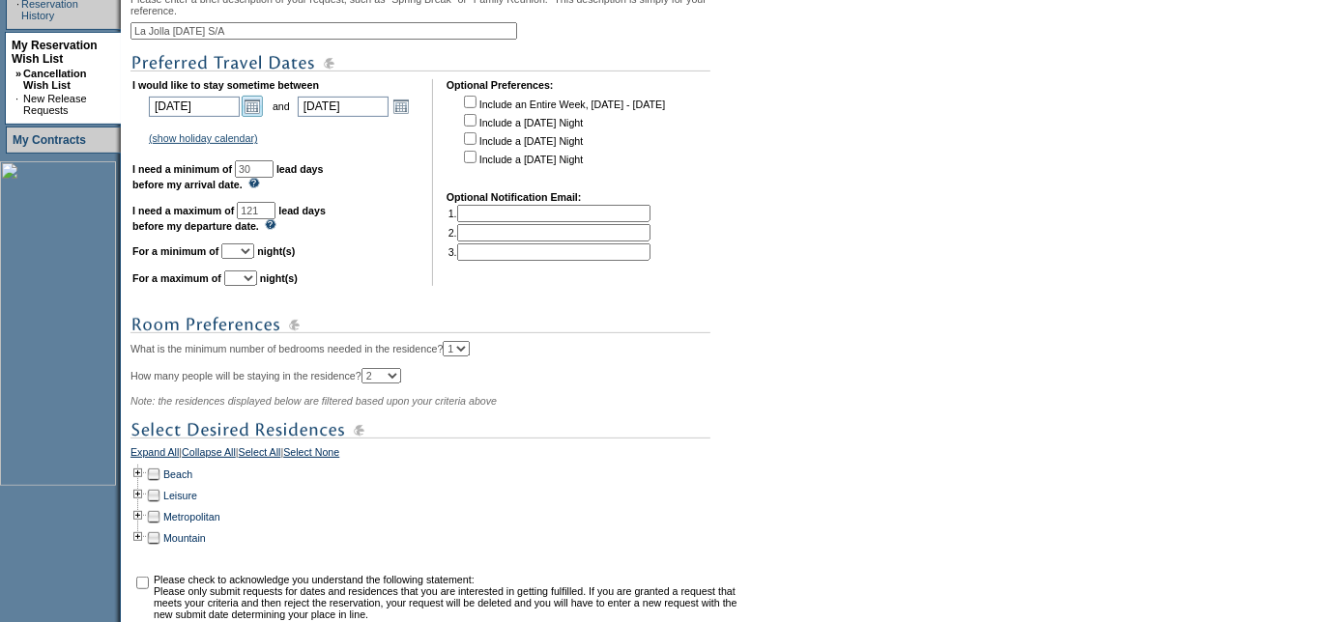
click at [262, 108] on link "Open the calendar popup." at bounding box center [252, 106] width 21 height 21
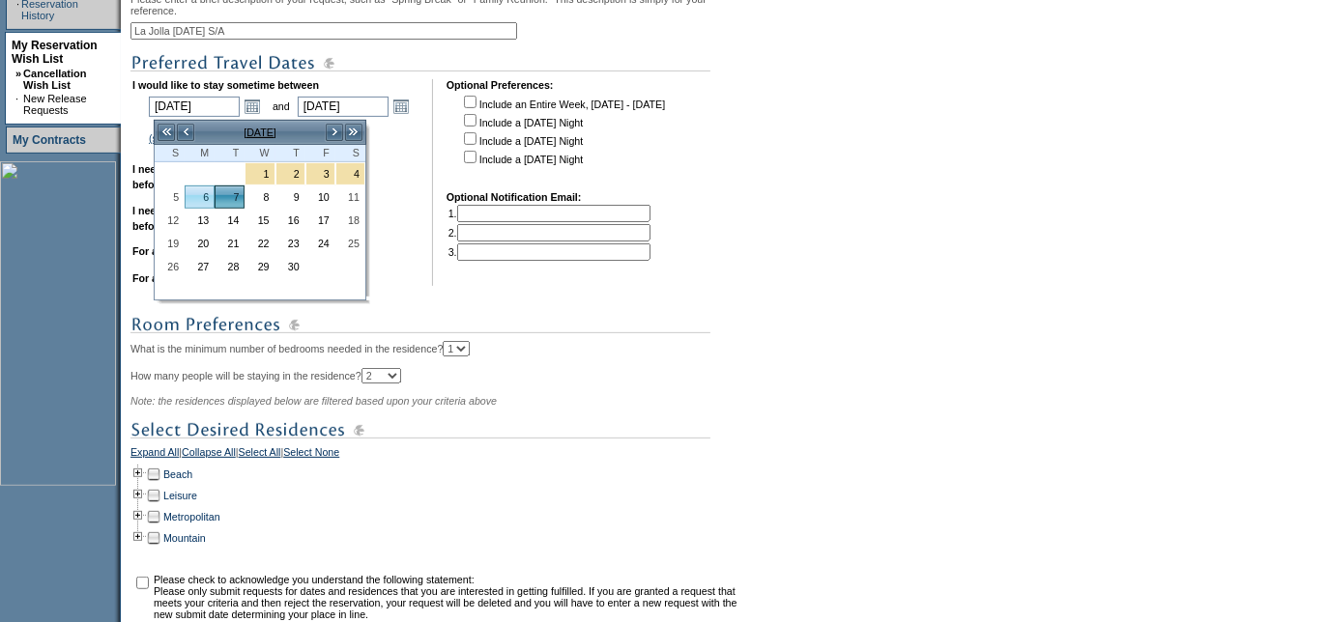
click at [206, 191] on link "6" at bounding box center [200, 197] width 28 height 21
type input "2026-04-06"
type input "4/6/2026"
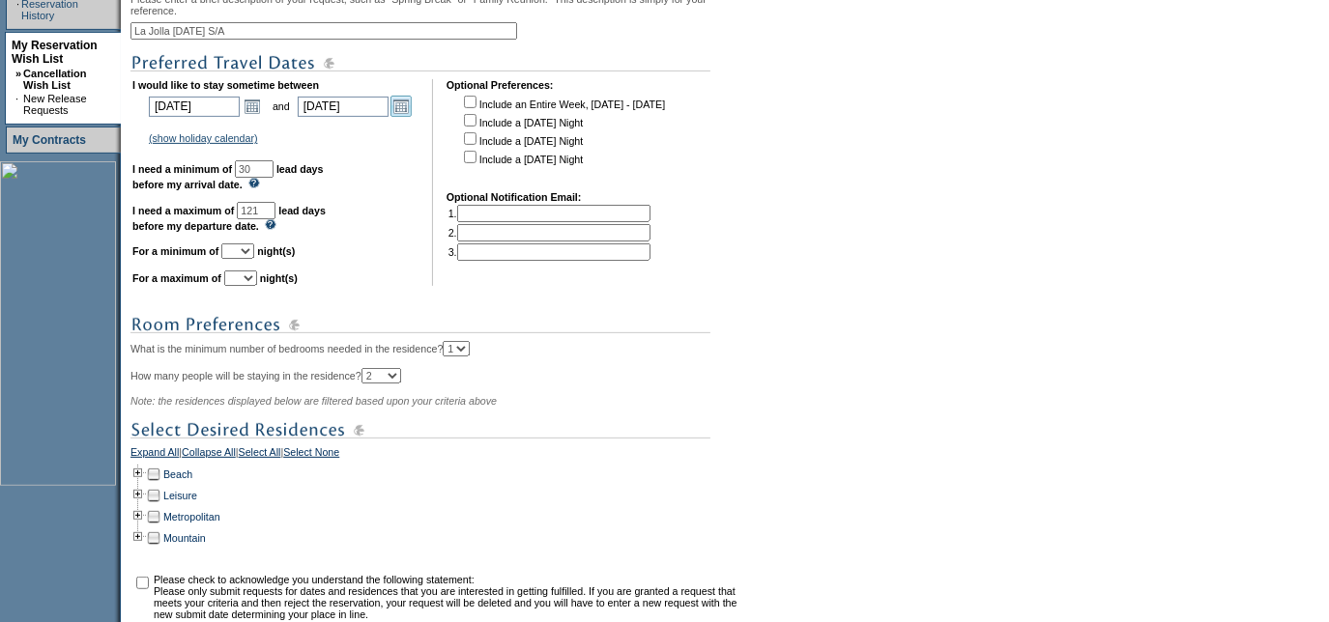
click at [410, 113] on link "Open the calendar popup." at bounding box center [400, 106] width 21 height 21
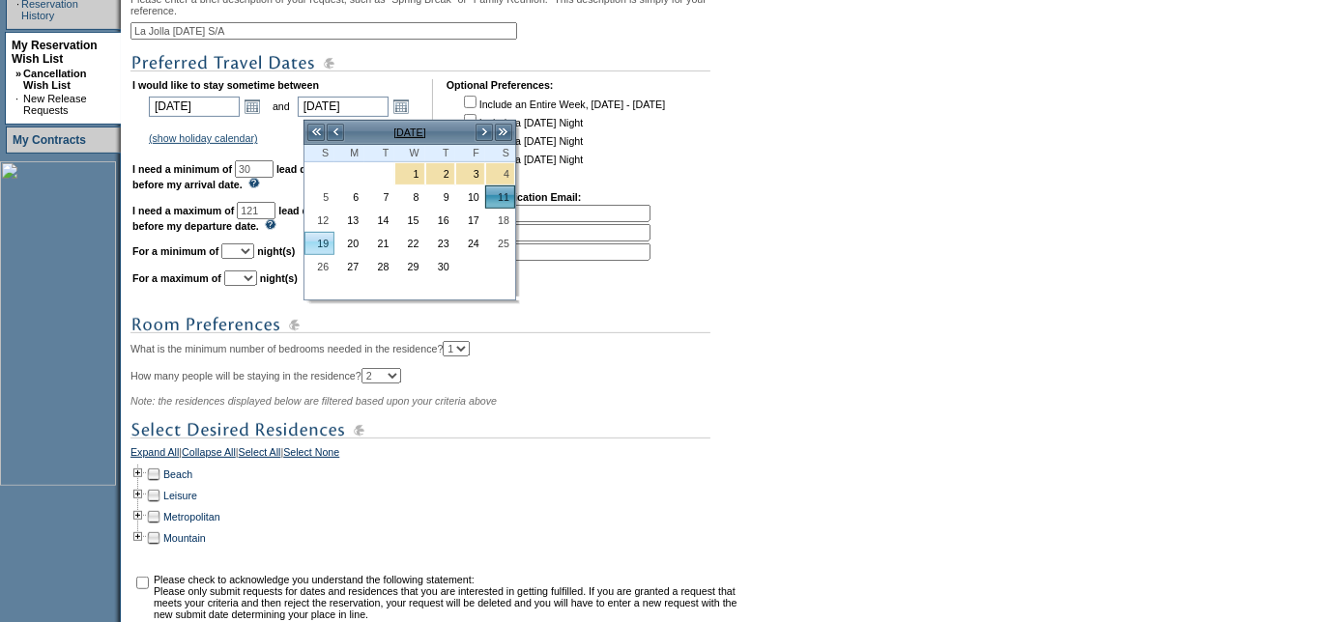
click at [318, 237] on link "19" at bounding box center [319, 243] width 28 height 21
type input "2026-04-19"
type input "4/19/2026"
type input "229"
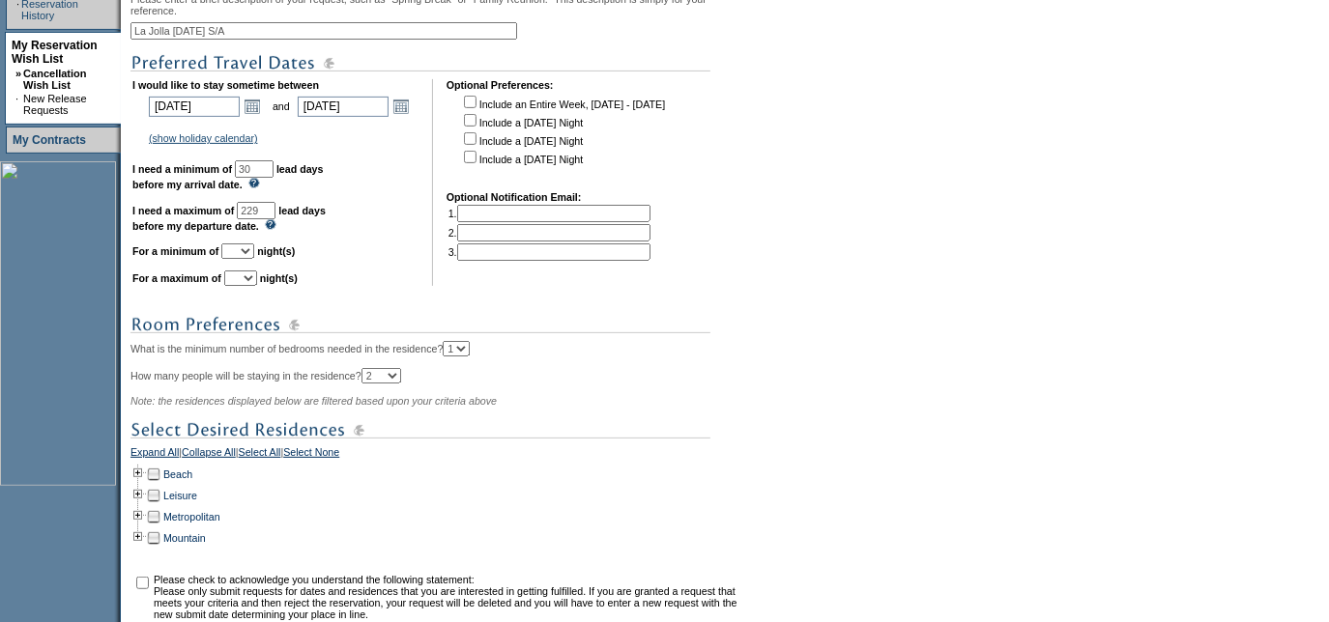
click at [254, 259] on select "1 2 3 4 5 6 7 8 9 10 11 12 13 14" at bounding box center [237, 251] width 33 height 15
select select "5"
click at [245, 249] on select "1 2 3 4 5 6 7 8 9 10 11 12 13 14" at bounding box center [237, 251] width 33 height 15
click at [257, 285] on select "1 2 3 4 5 6 7 8 9 10 11 12 13 14" at bounding box center [240, 278] width 33 height 15
select select "5"
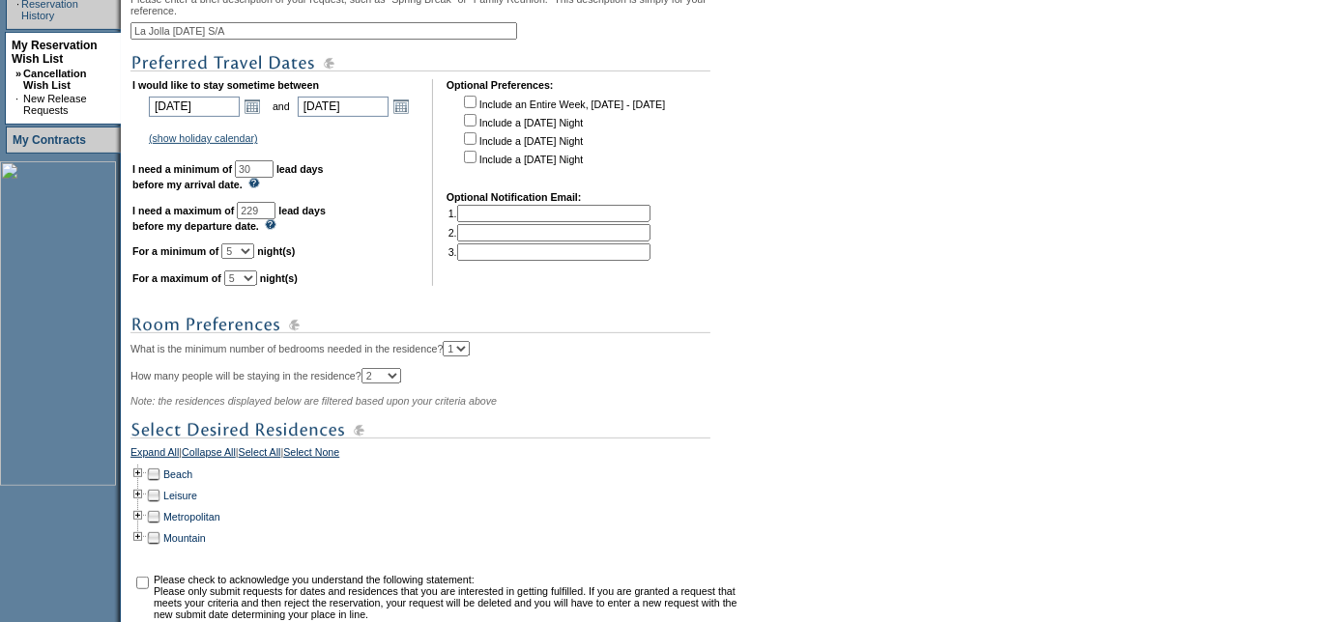
click at [247, 277] on select "1 2 3 4 5 6 7 8 9 10 11 12 13 14" at bounding box center [240, 278] width 33 height 15
drag, startPoint x: 294, startPoint y: 219, endPoint x: 183, endPoint y: 212, distance: 111.4
click at [183, 212] on td "I would like to stay sometime between 2026-04-06 4/6/2026 Open the calendar pop…" at bounding box center [275, 182] width 286 height 207
type input "121"
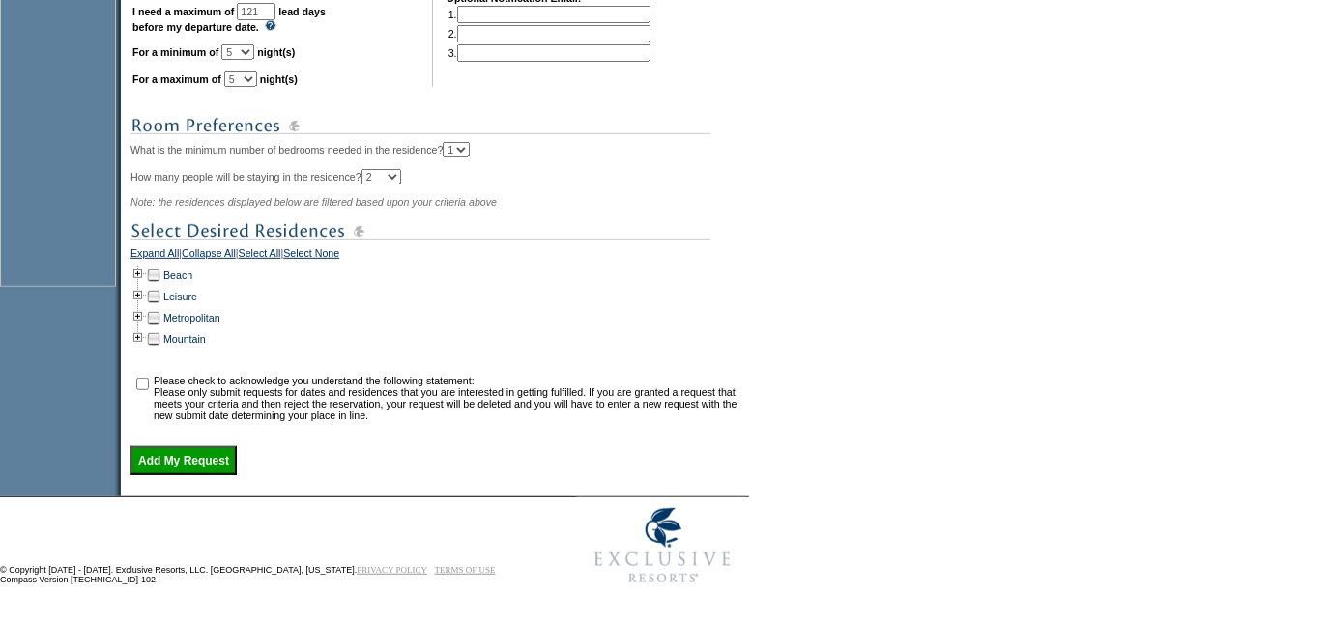
scroll to position [659, 0]
click at [141, 266] on td at bounding box center [137, 275] width 15 height 21
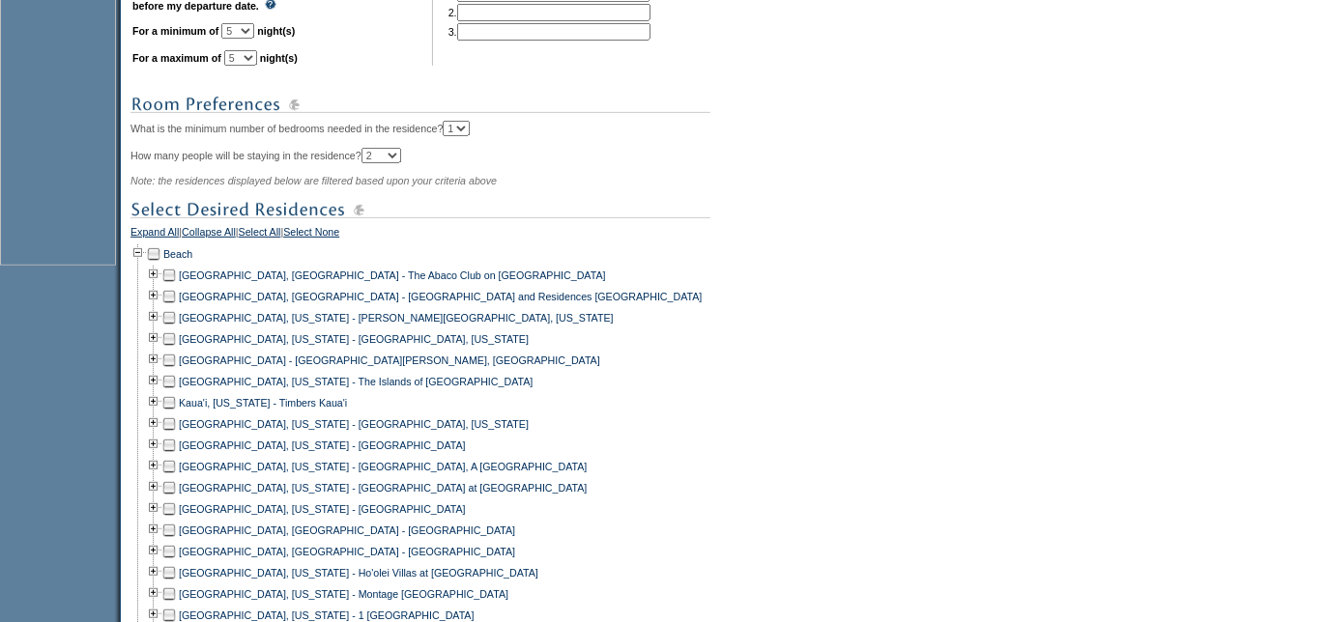
click at [172, 499] on td at bounding box center [168, 487] width 15 height 21
click at [999, 454] on form "Follow Us ::" at bounding box center [664, 244] width 1329 height 1807
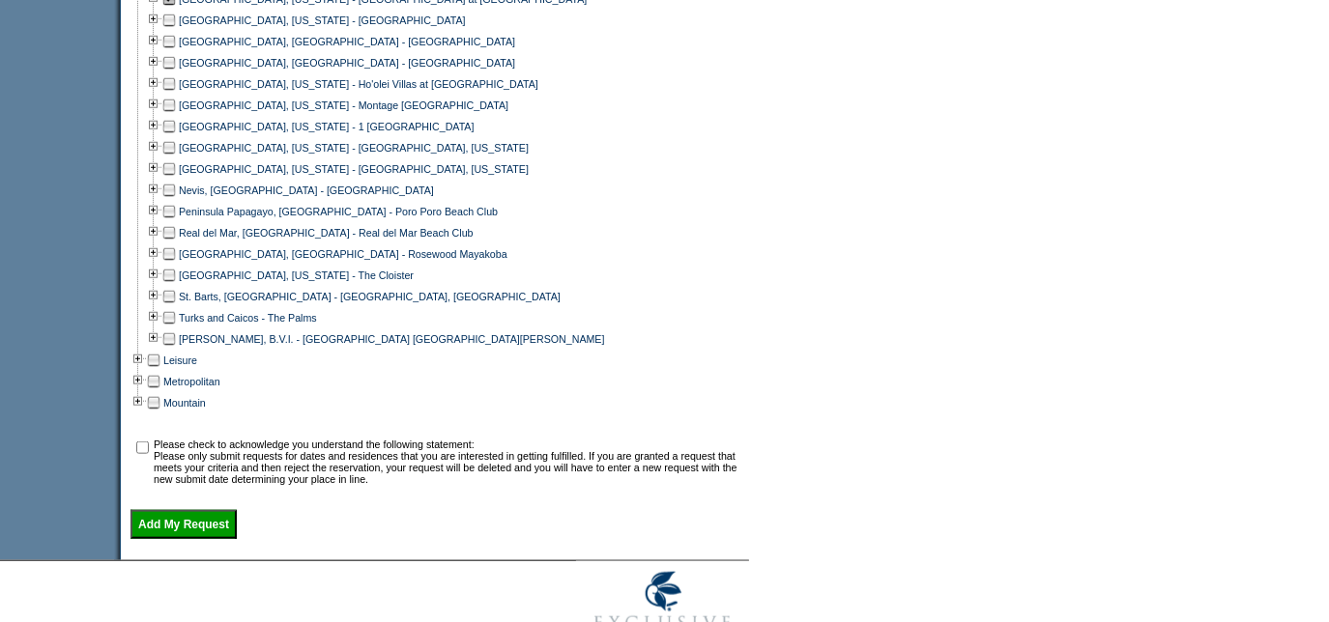
scroll to position [1234, 0]
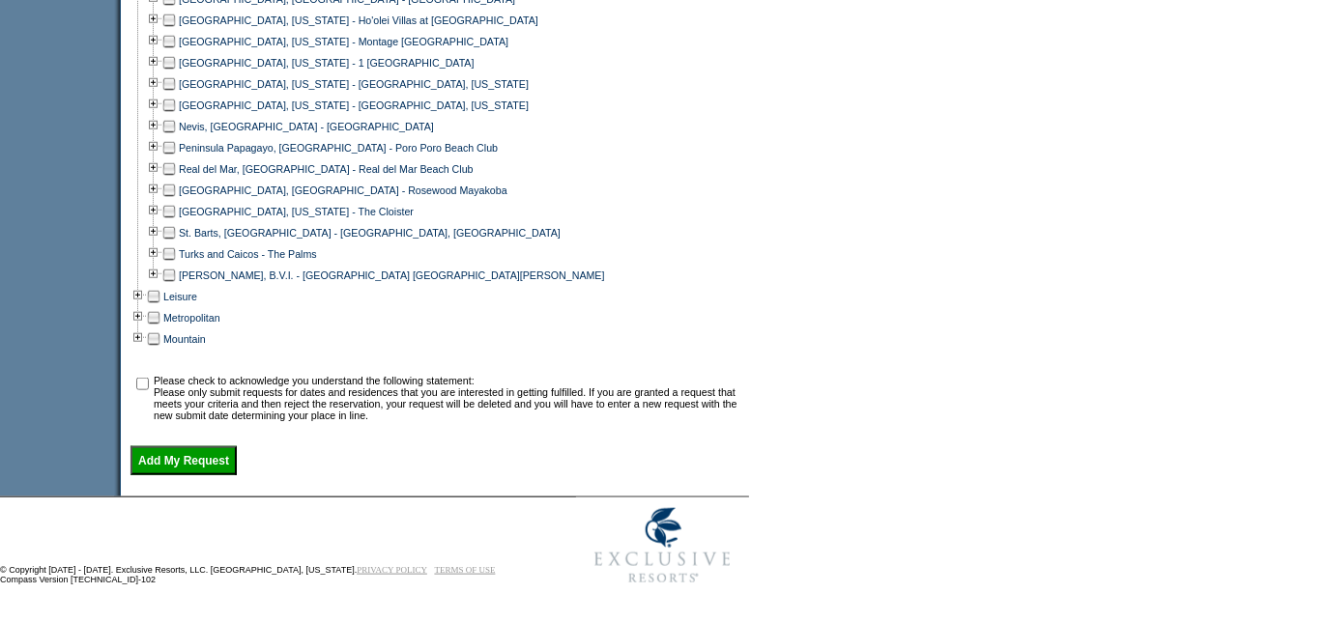
click at [147, 381] on input "checkbox" at bounding box center [142, 384] width 13 height 13
checkbox input "true"
click at [206, 463] on input "Add My Request" at bounding box center [183, 461] width 106 height 29
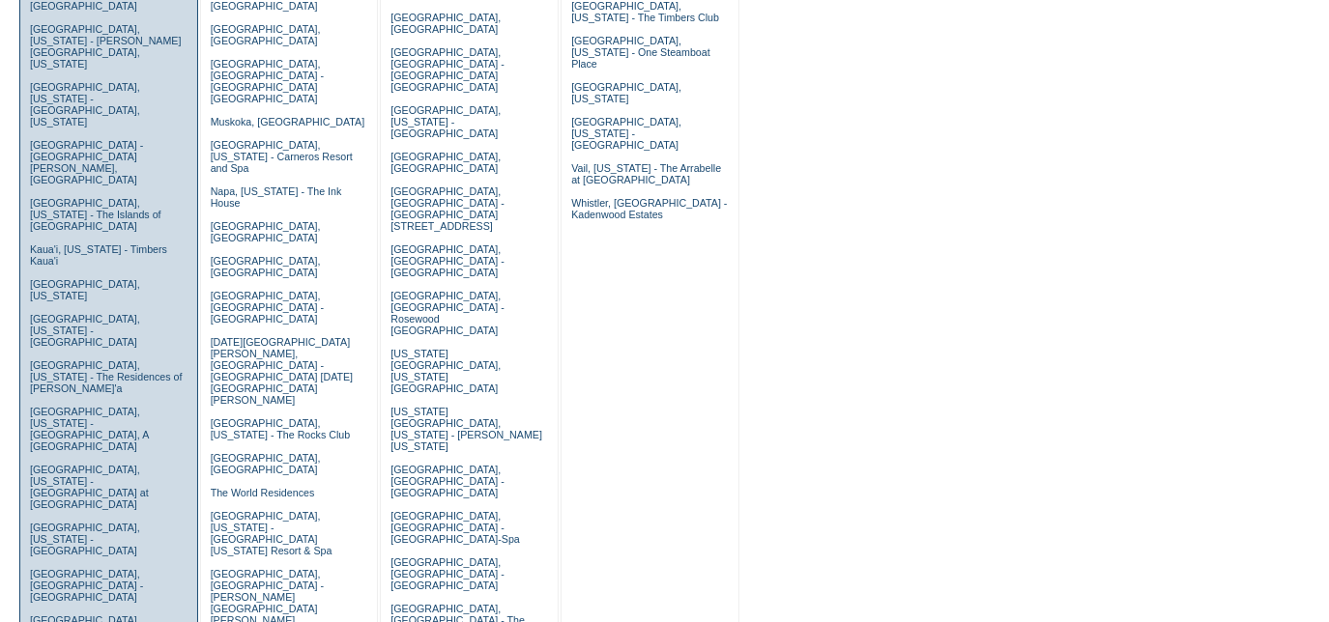
scroll to position [527, 0]
click at [67, 462] on link "[GEOGRAPHIC_DATA], [US_STATE] - [GEOGRAPHIC_DATA] at [GEOGRAPHIC_DATA]" at bounding box center [89, 485] width 119 height 46
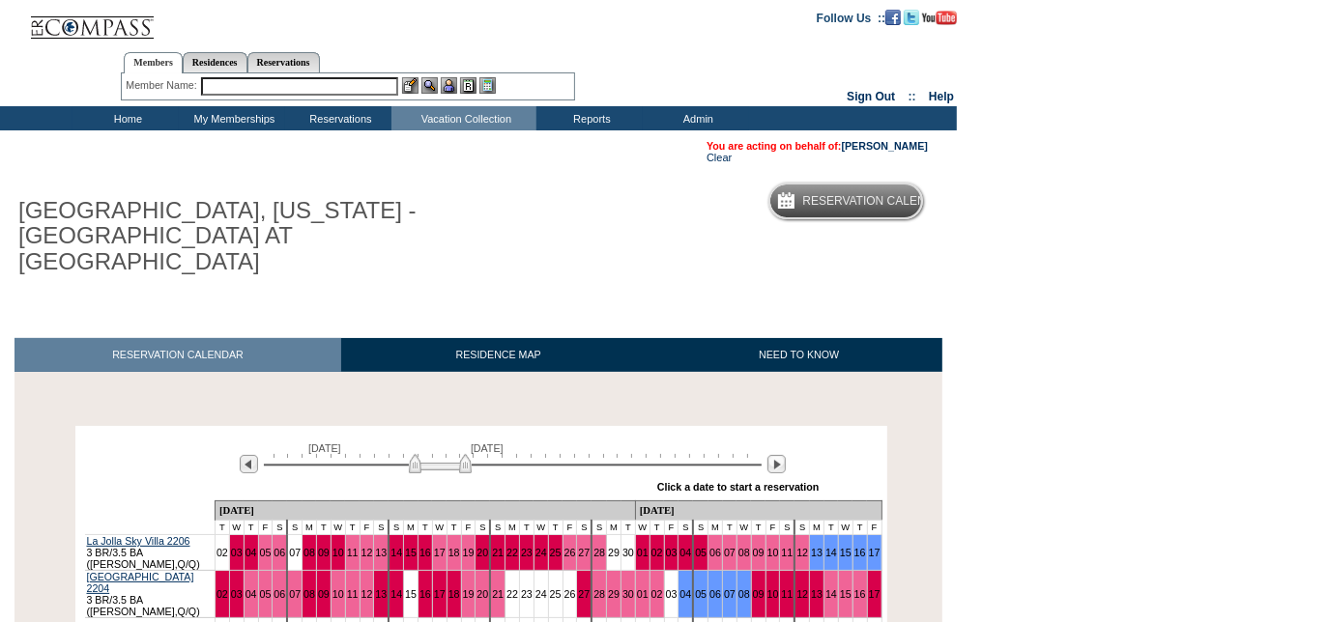
click at [778, 476] on div "» Apply these dates to all the calendars on this page Click a date to start a r…" at bounding box center [530, 488] width 580 height 25
click at [774, 455] on img at bounding box center [776, 464] width 18 height 18
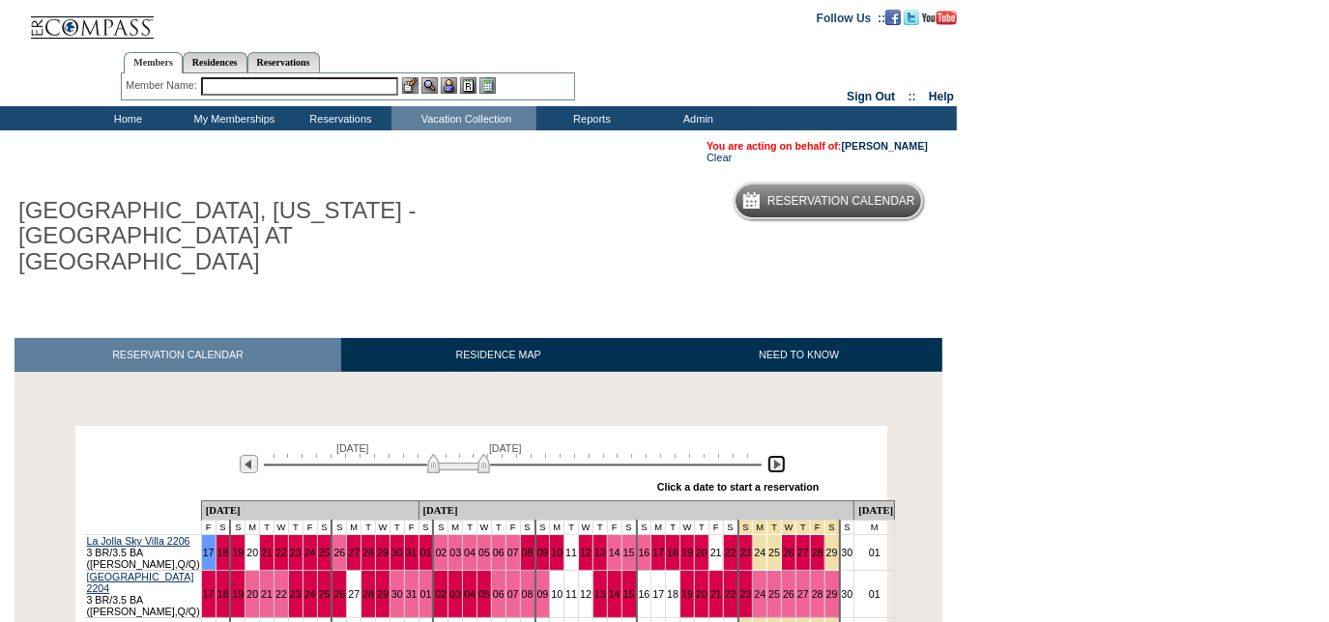
click at [774, 455] on img at bounding box center [776, 464] width 18 height 18
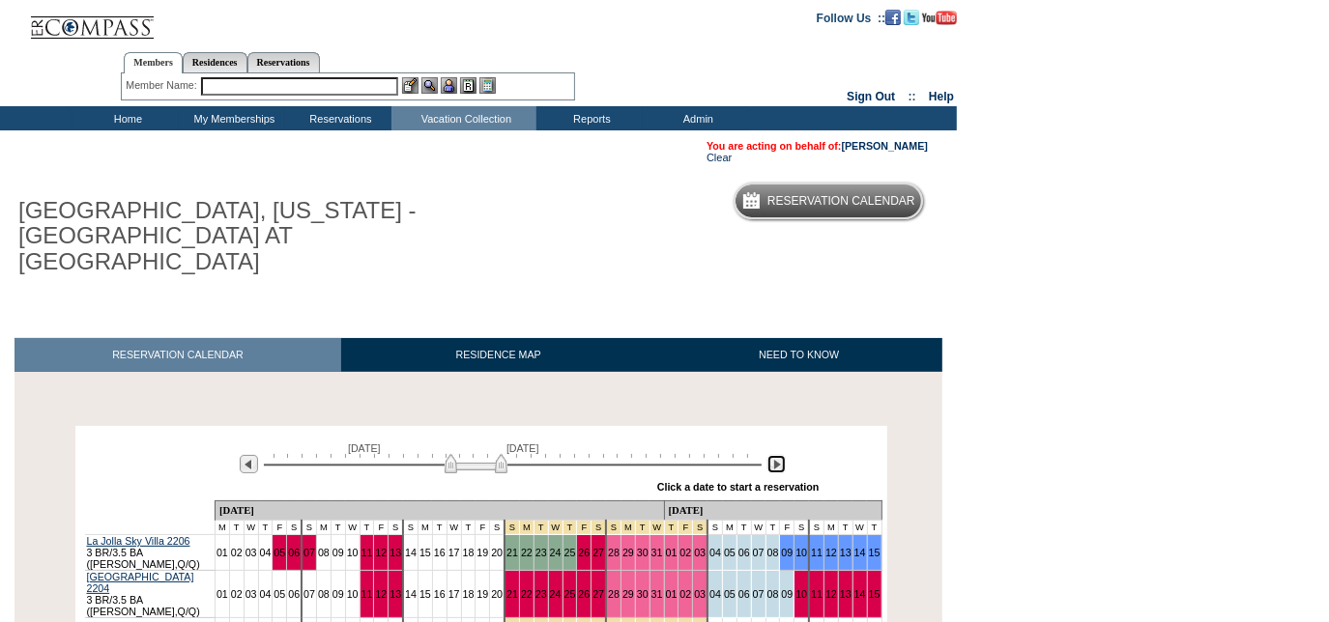
click at [774, 455] on img at bounding box center [776, 464] width 18 height 18
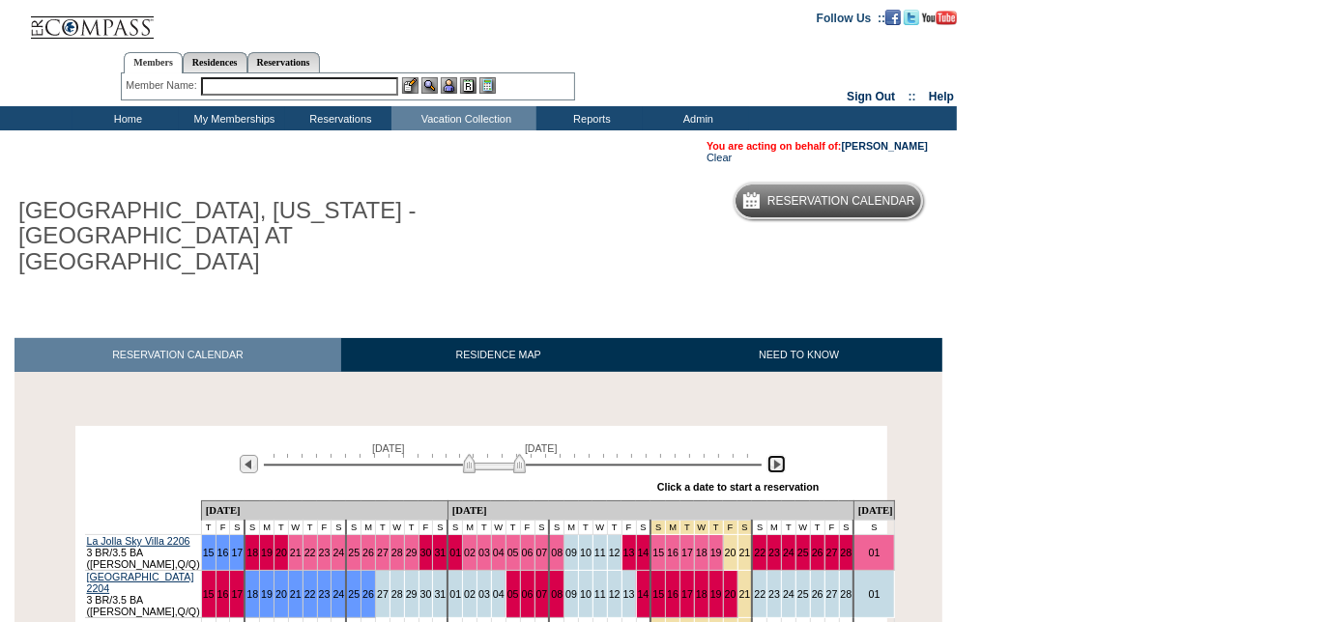
click at [774, 455] on img at bounding box center [776, 464] width 18 height 18
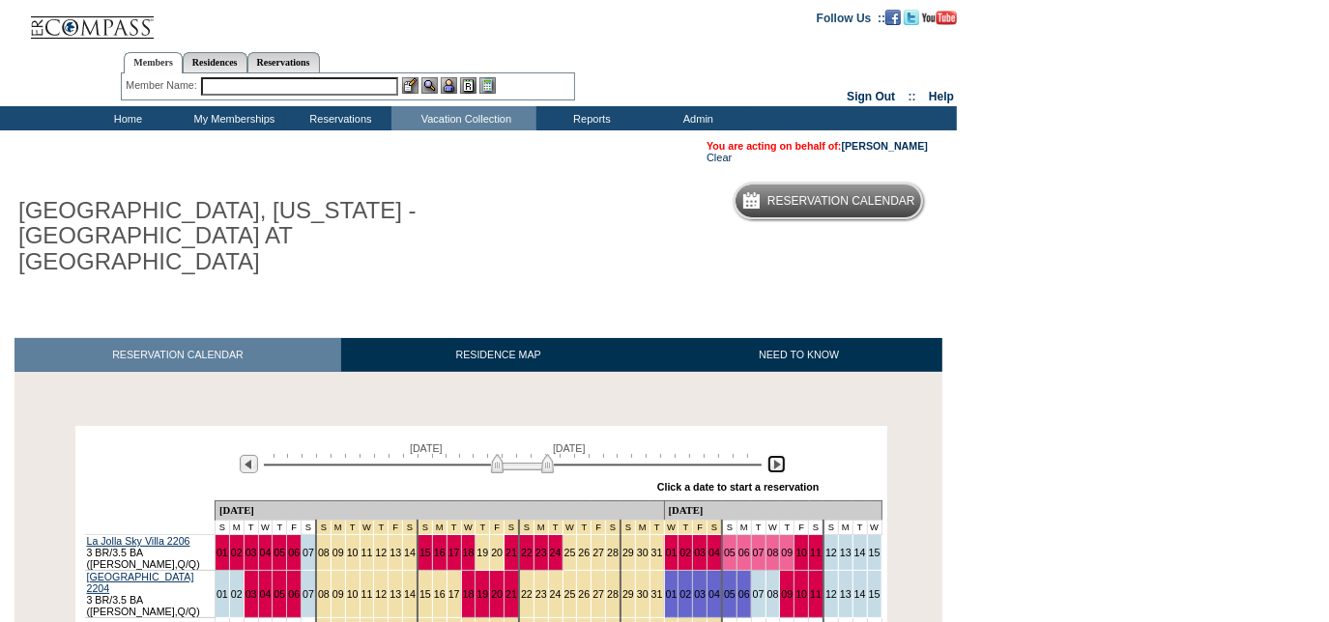
drag, startPoint x: 538, startPoint y: 443, endPoint x: 551, endPoint y: 443, distance: 12.6
click at [551, 454] on img at bounding box center [522, 463] width 63 height 19
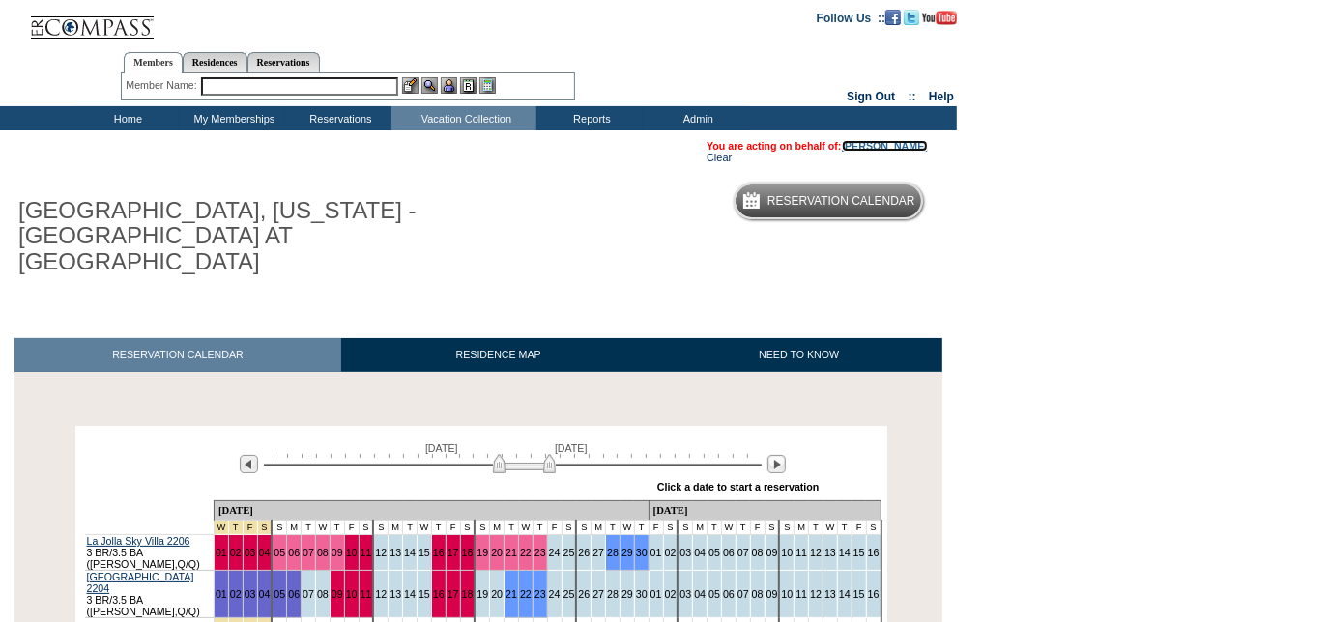
click at [877, 147] on link "[PERSON_NAME]" at bounding box center [885, 146] width 86 height 12
